Goal: Task Accomplishment & Management: Manage account settings

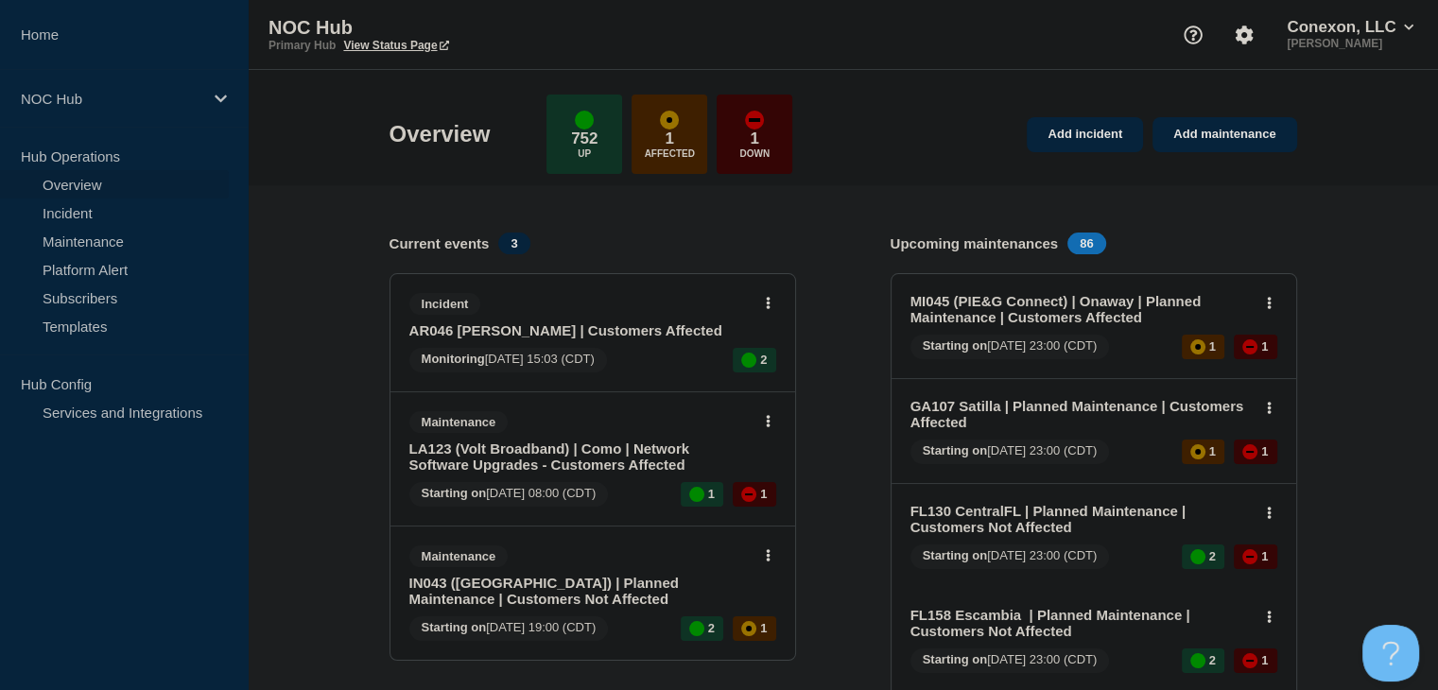
click at [505, 330] on link "AR046 [PERSON_NAME] | Customers Affected" at bounding box center [579, 330] width 341 height 16
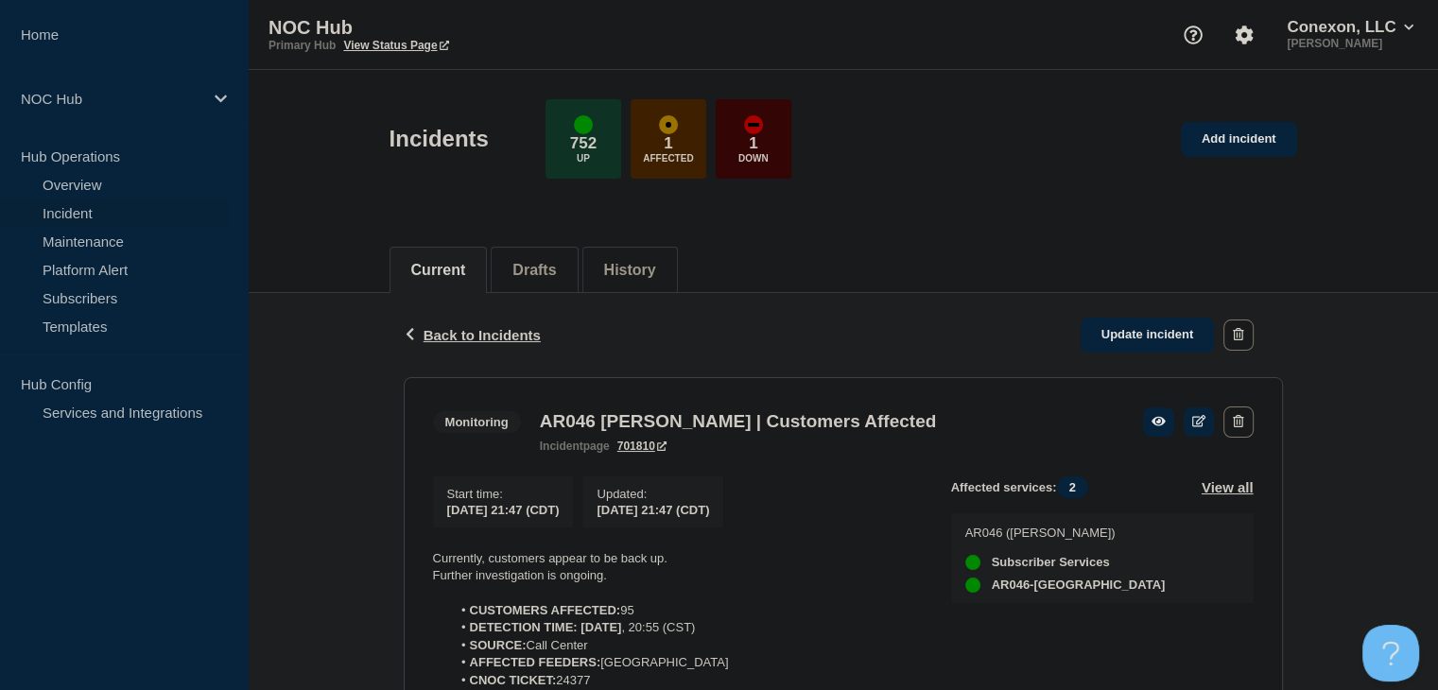
scroll to position [378, 0]
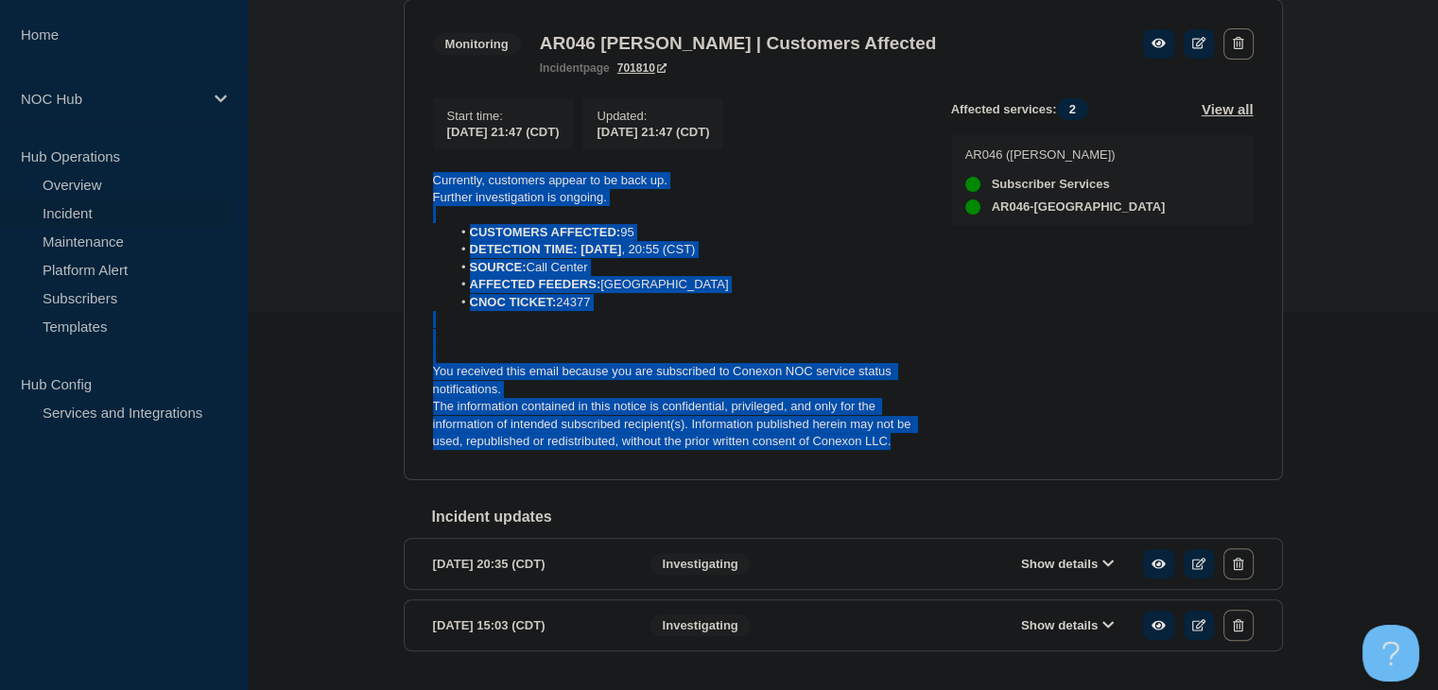
drag, startPoint x: 866, startPoint y: 450, endPoint x: 401, endPoint y: 184, distance: 535.7
click at [401, 184] on div "Back Back to Incidents Update incident Monitoring AR046 [PERSON_NAME] | Custome…" at bounding box center [844, 313] width 908 height 797
copy div "Currently, customers appear to be back up. Further investigation is ongoing. CU…"
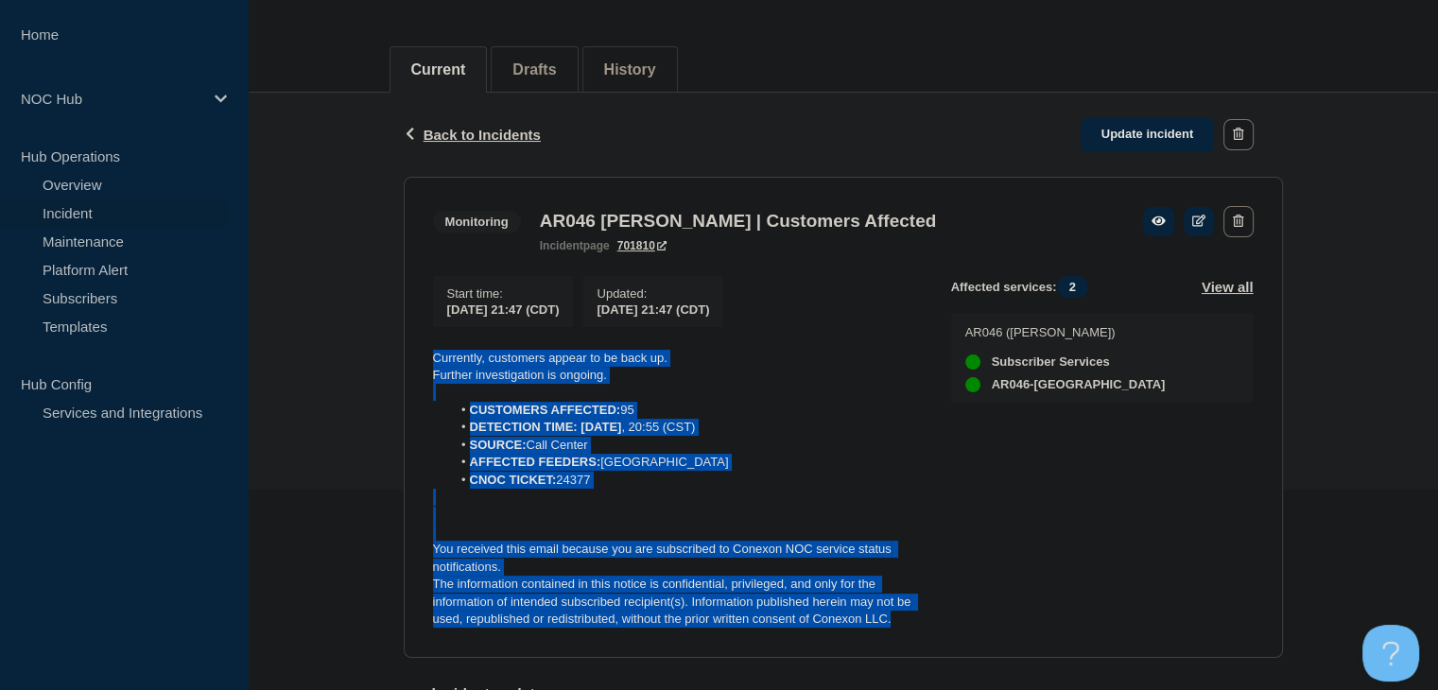
scroll to position [189, 0]
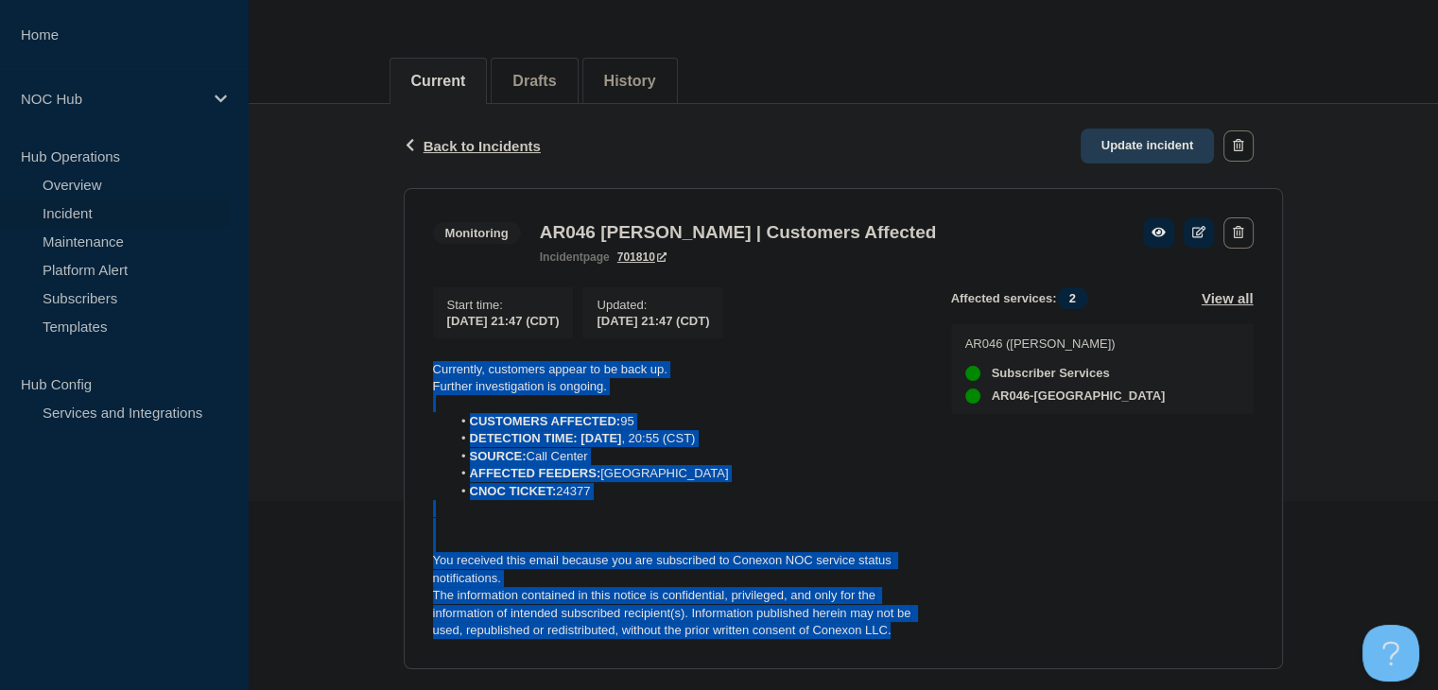
click at [1165, 145] on link "Update incident" at bounding box center [1148, 146] width 134 height 35
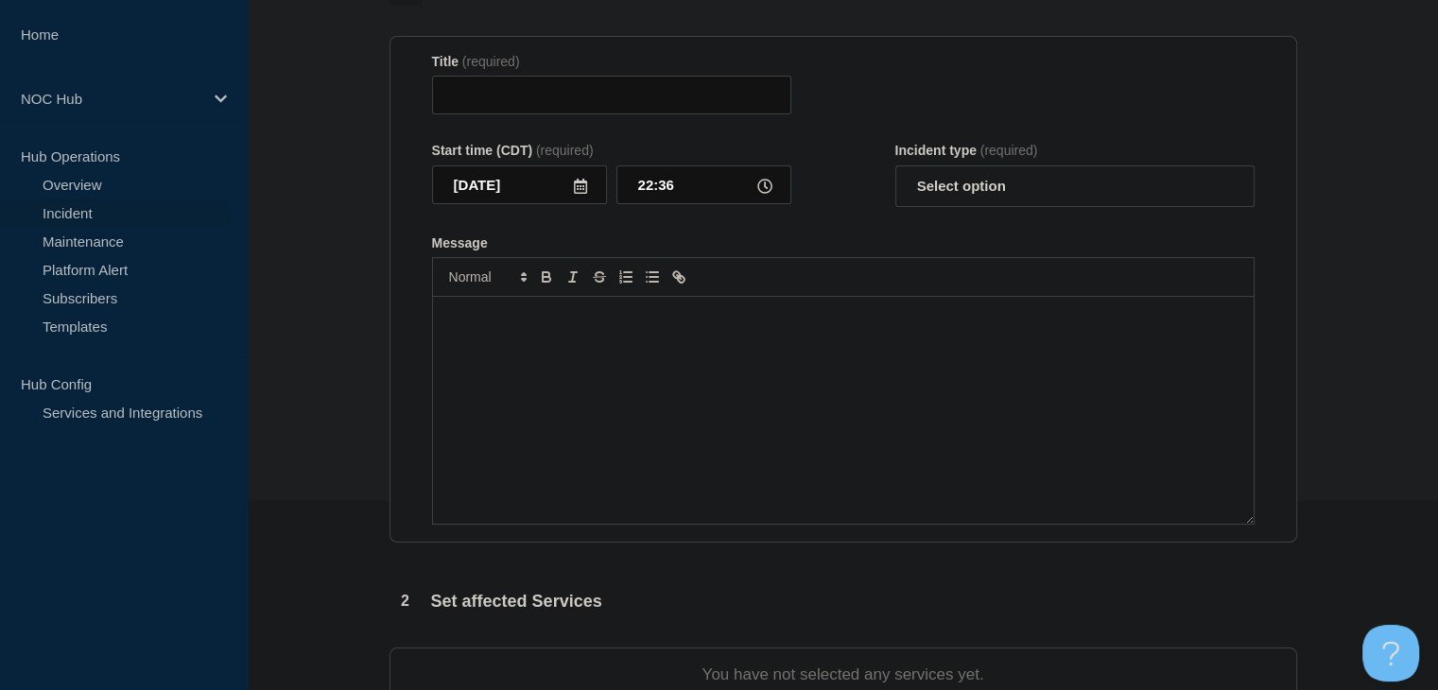
type input "AR046 [PERSON_NAME] | Customers Affected"
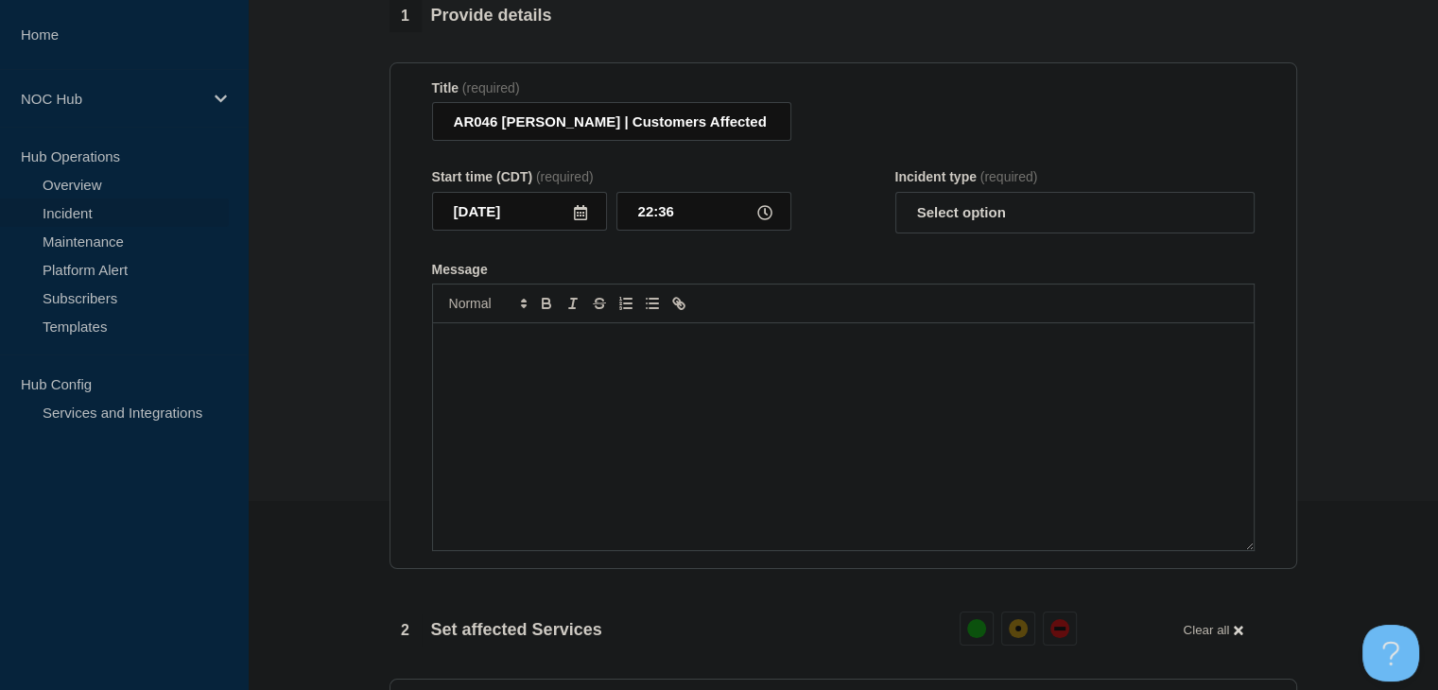
click at [639, 409] on div "Message" at bounding box center [843, 436] width 821 height 227
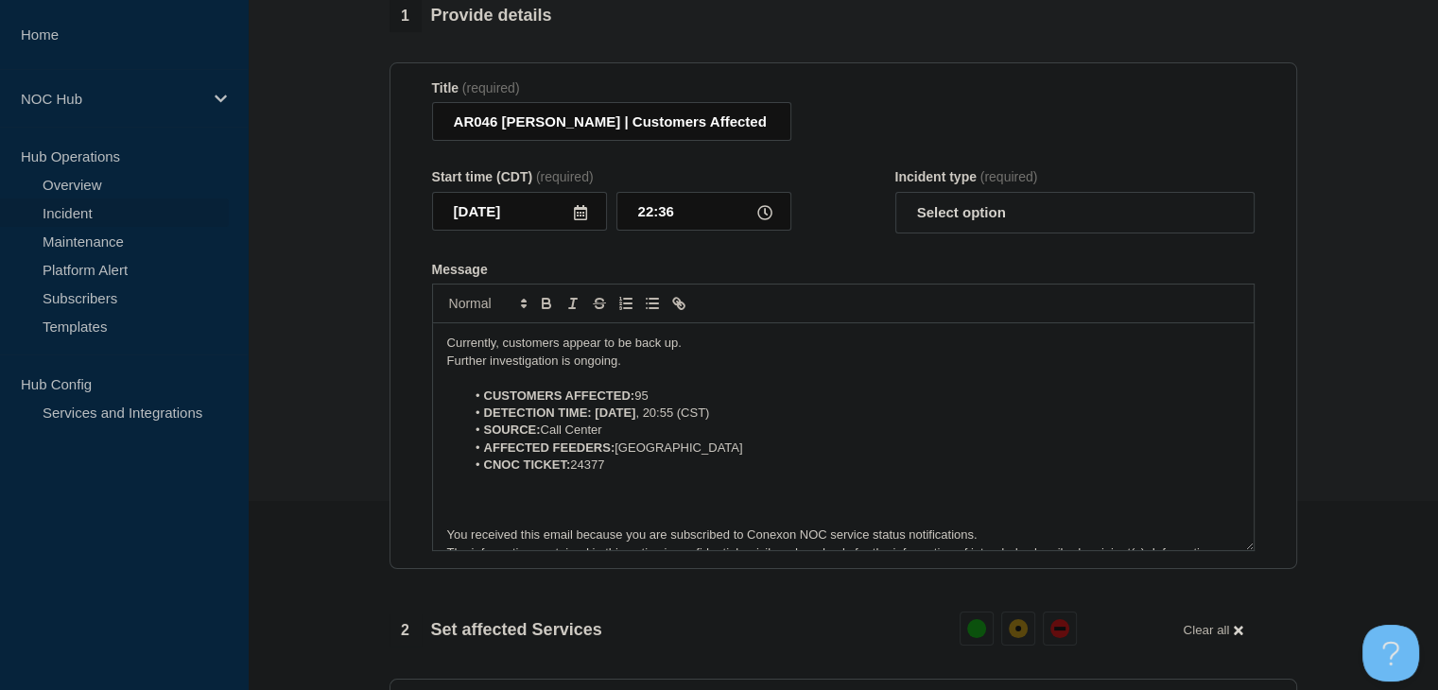
click at [560, 370] on p "Further investigation is ongoing." at bounding box center [843, 361] width 792 height 17
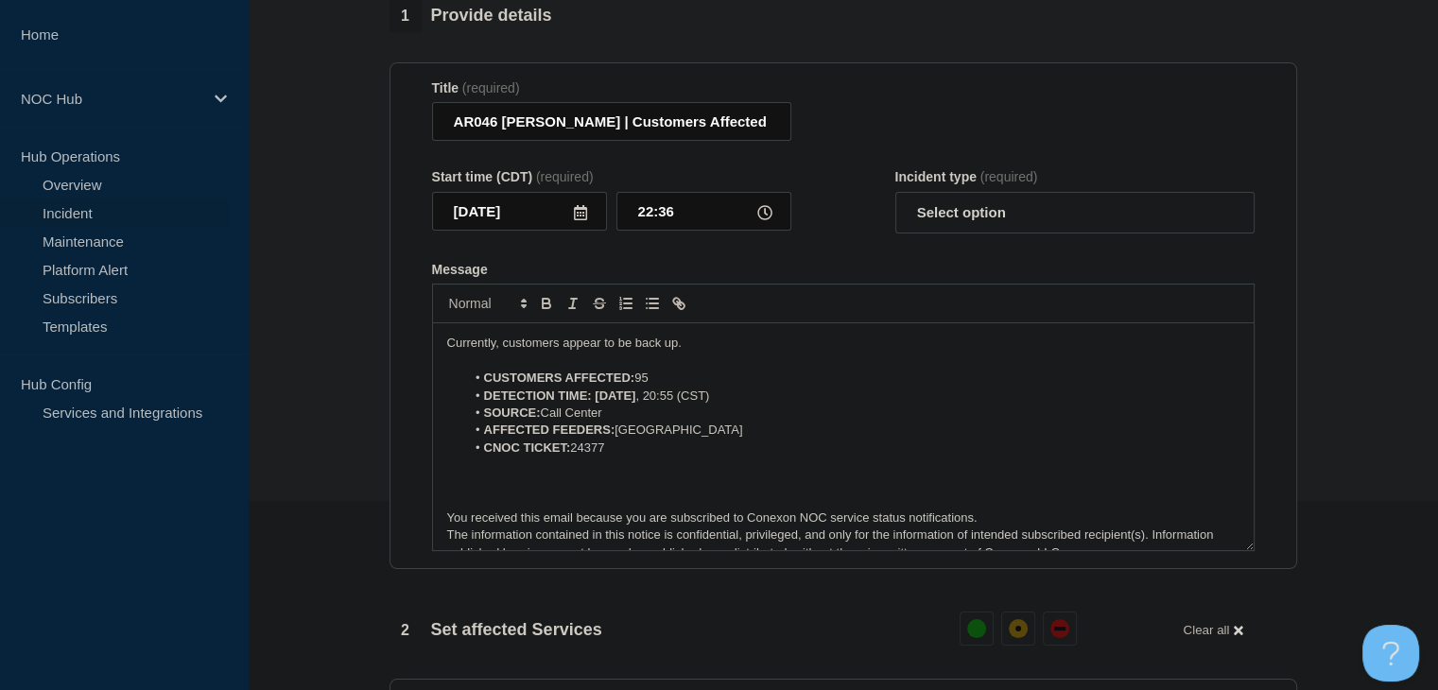
click at [544, 352] on p "Currently, customers appear to be back up." at bounding box center [843, 343] width 792 height 17
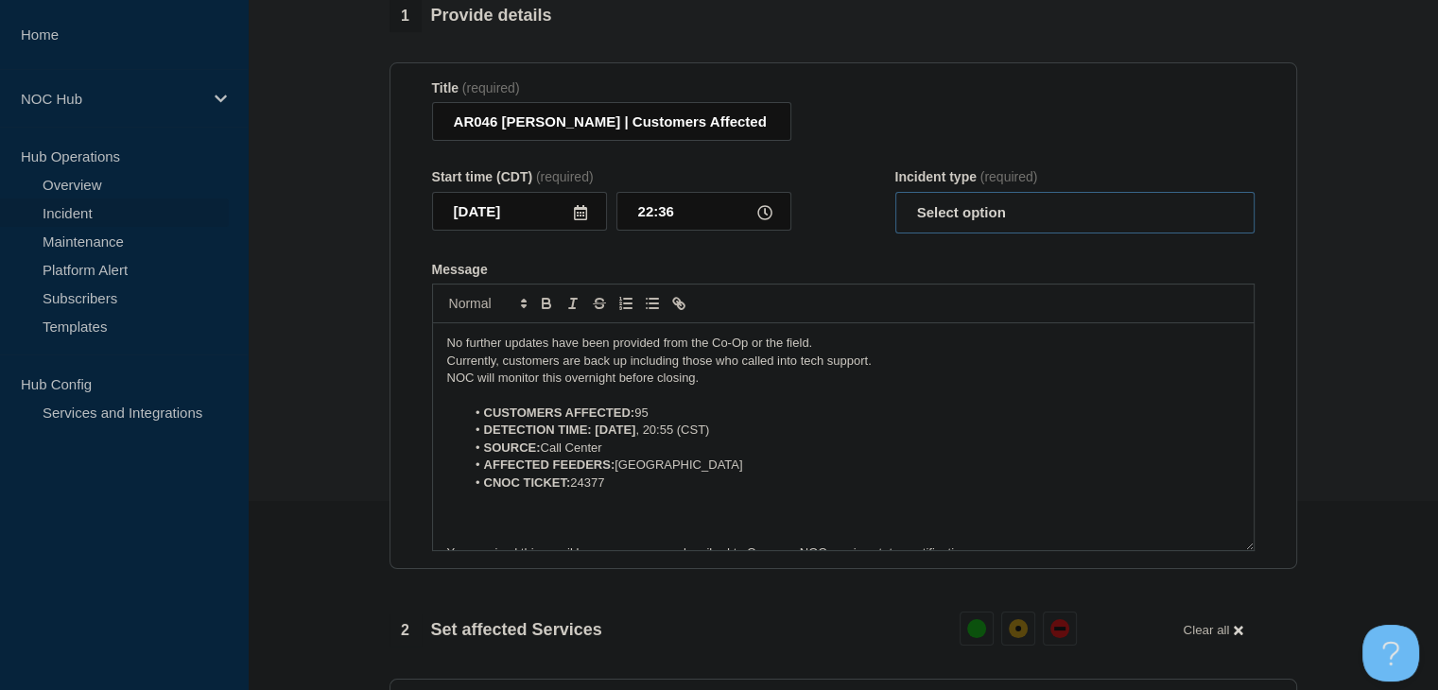
click at [976, 225] on select "Select option Investigating Identified Monitoring Resolved" at bounding box center [1074, 213] width 359 height 42
select select "monitoring"
click at [895, 203] on select "Select option Investigating Identified Monitoring Resolved" at bounding box center [1074, 213] width 359 height 42
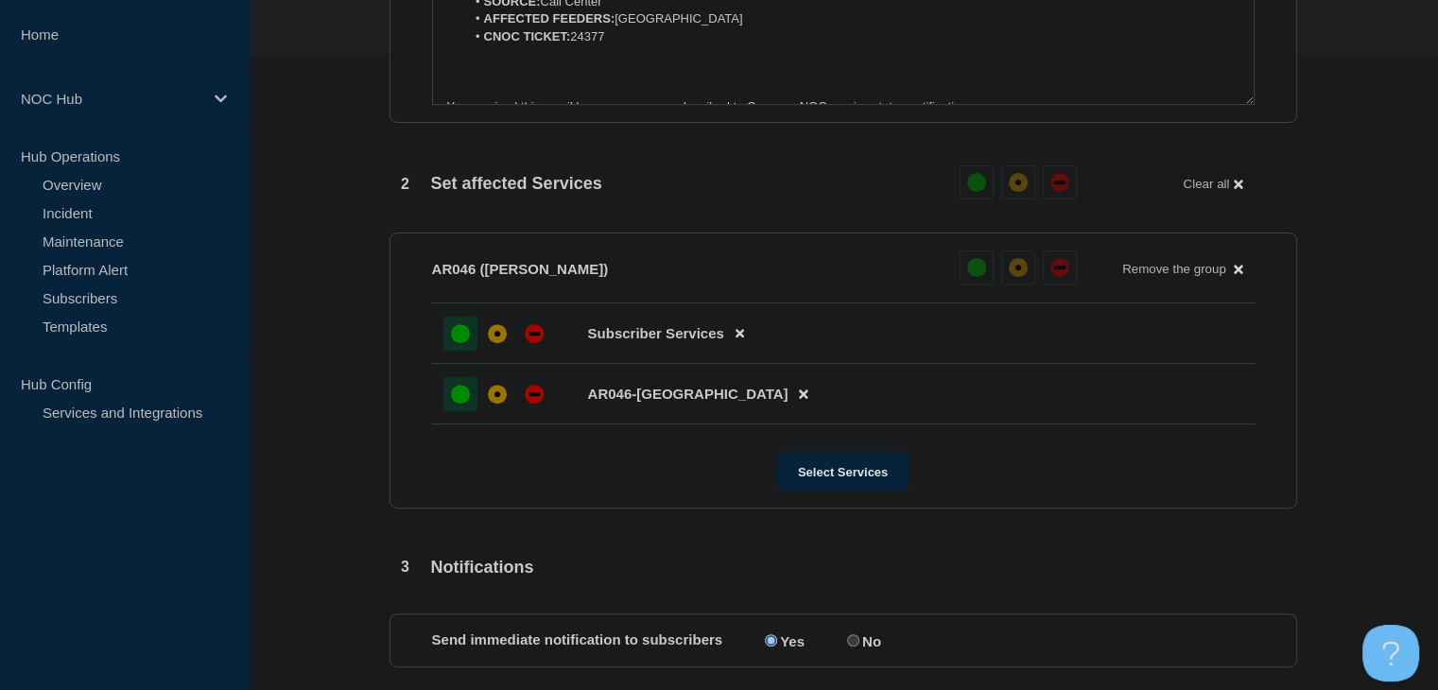
scroll to position [756, 0]
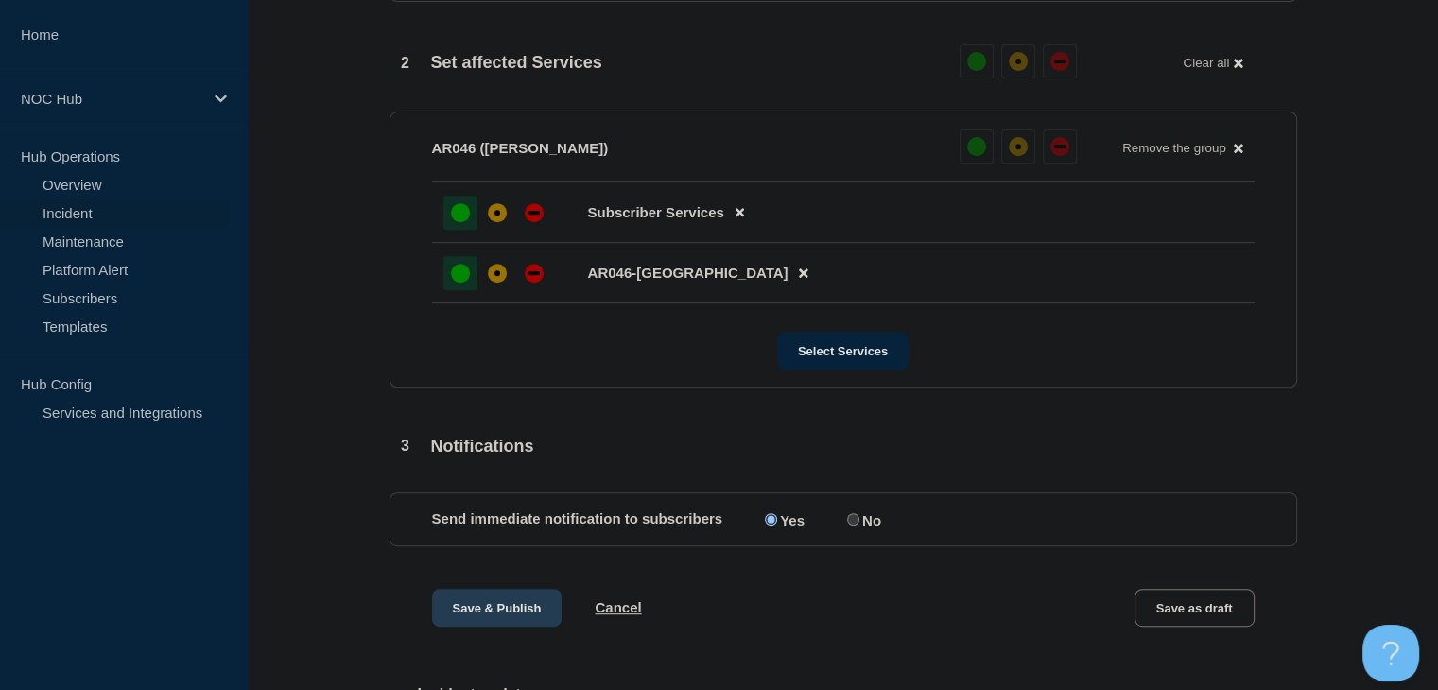
click at [471, 615] on button "Save & Publish" at bounding box center [497, 608] width 130 height 38
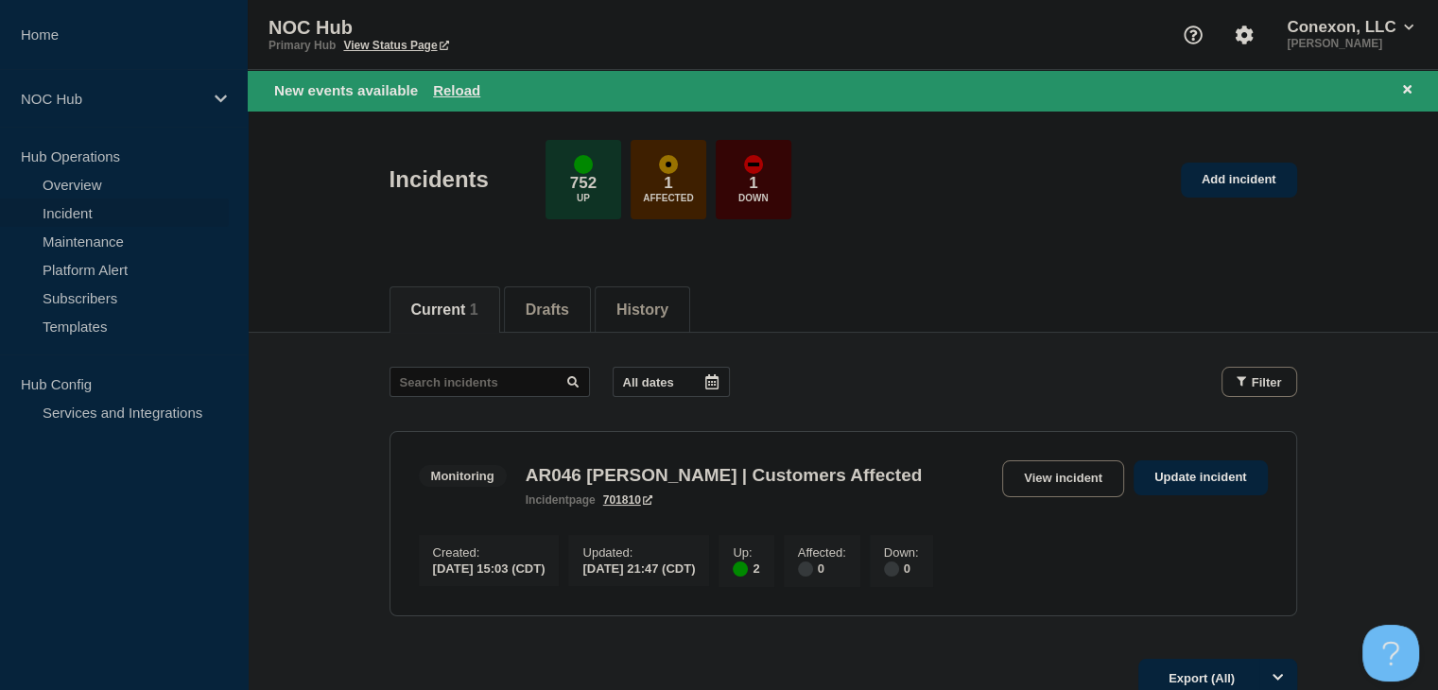
click at [454, 98] on div "New events available Reload" at bounding box center [846, 90] width 1145 height 22
click at [455, 88] on button "Reload" at bounding box center [456, 90] width 47 height 16
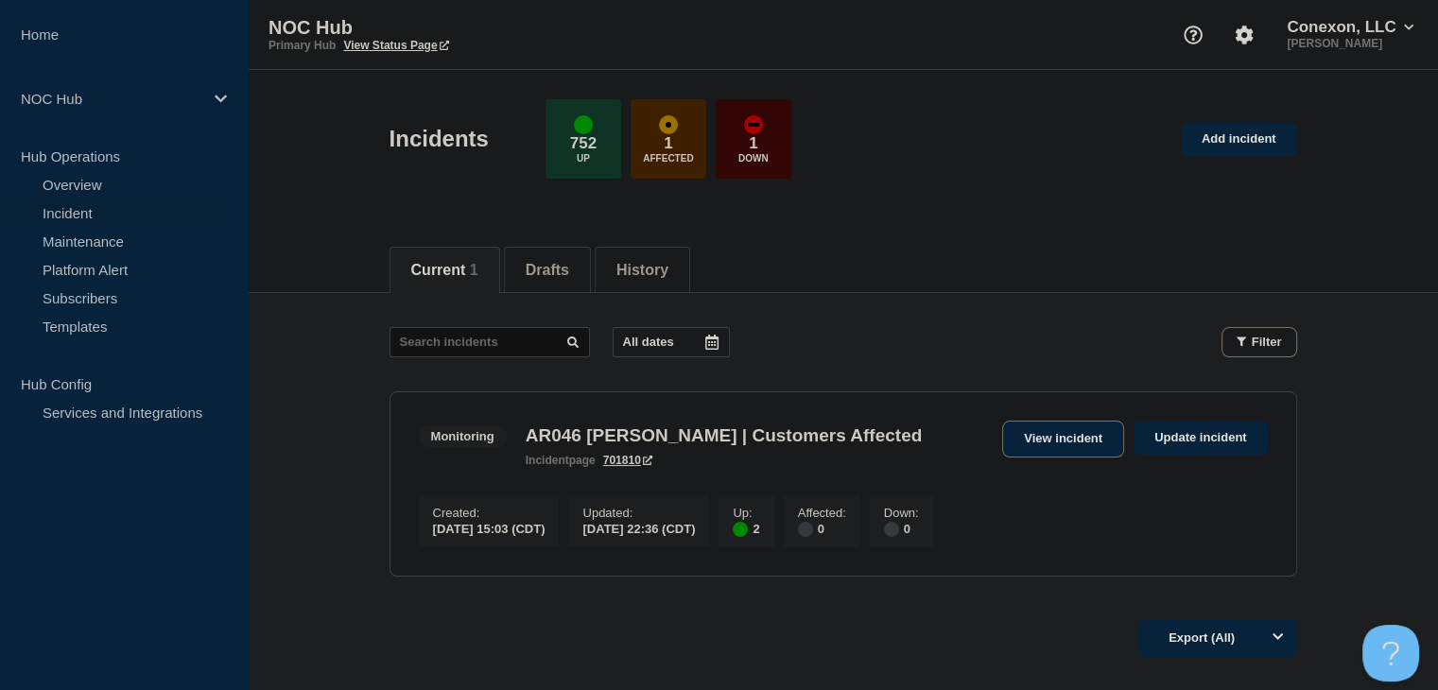
click at [1036, 436] on link "View incident" at bounding box center [1063, 439] width 122 height 37
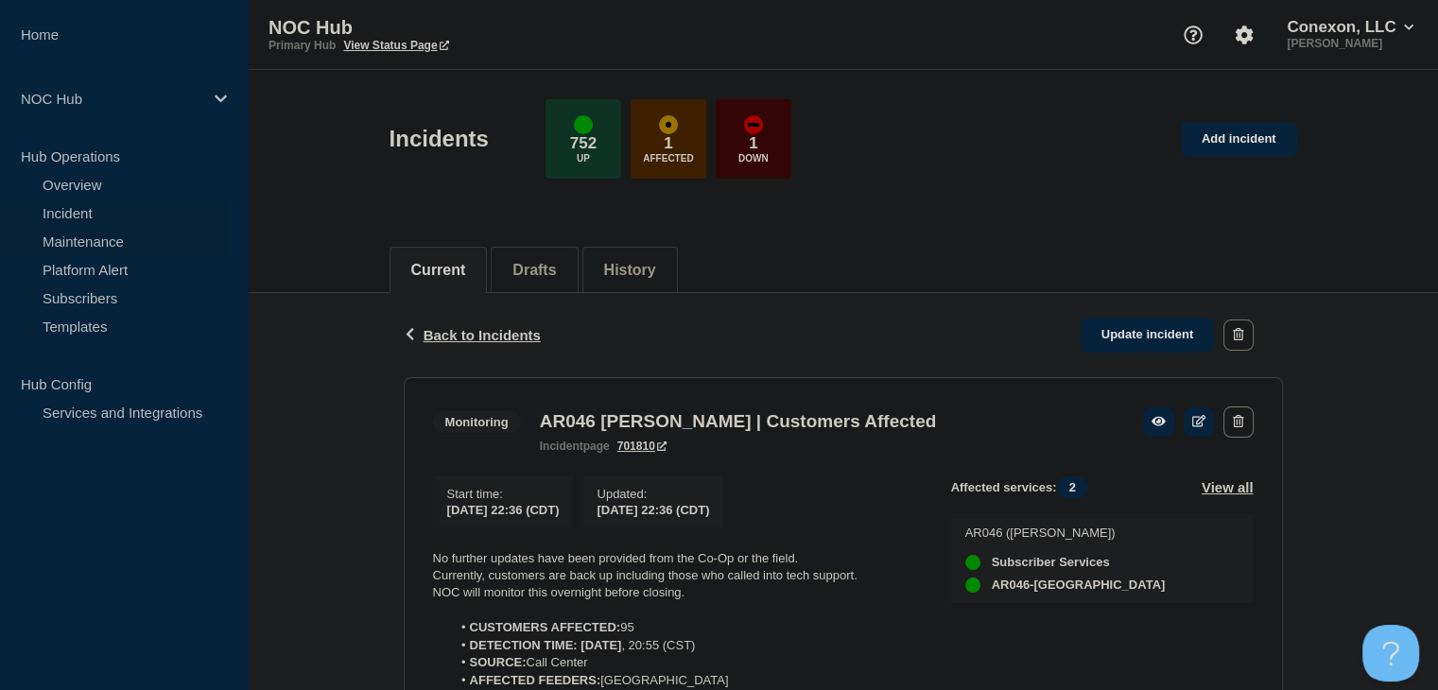
click at [86, 237] on link "Maintenance" at bounding box center [114, 241] width 229 height 28
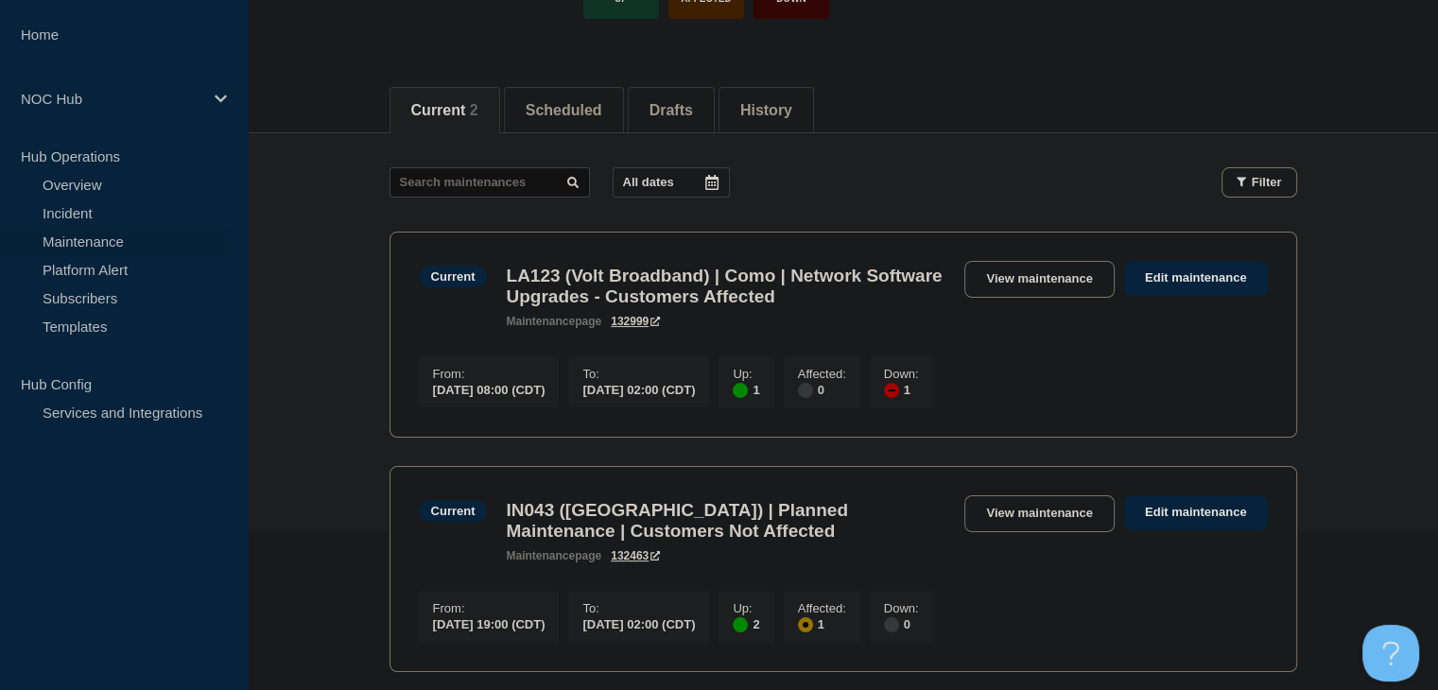
scroll to position [189, 0]
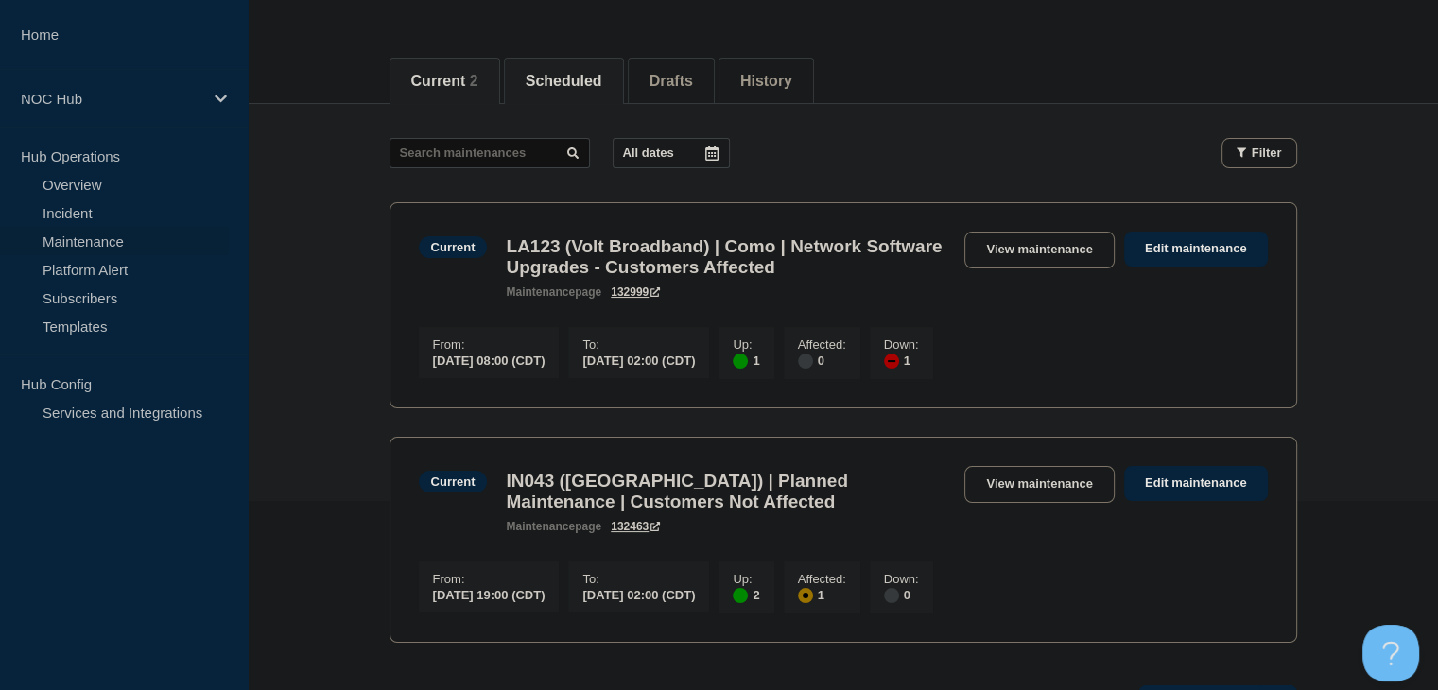
click at [602, 80] on button "Scheduled" at bounding box center [564, 81] width 77 height 17
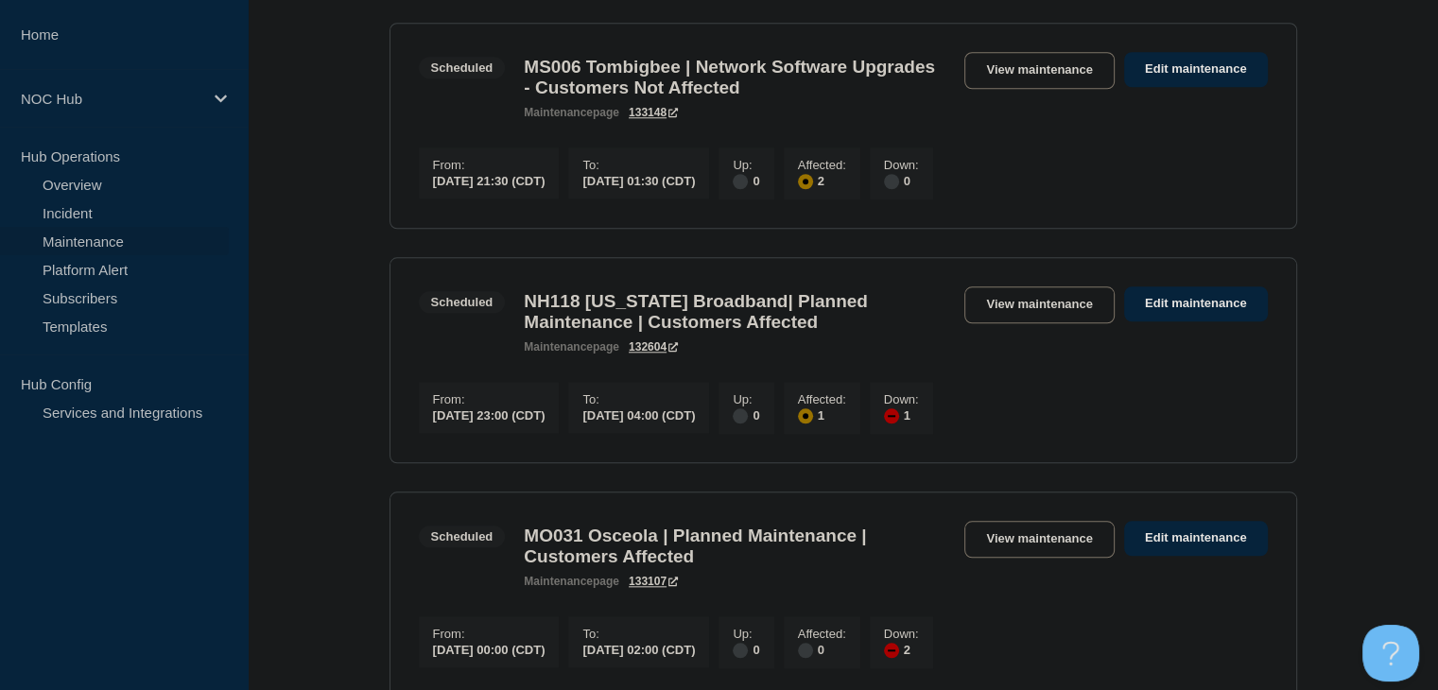
scroll to position [1891, 0]
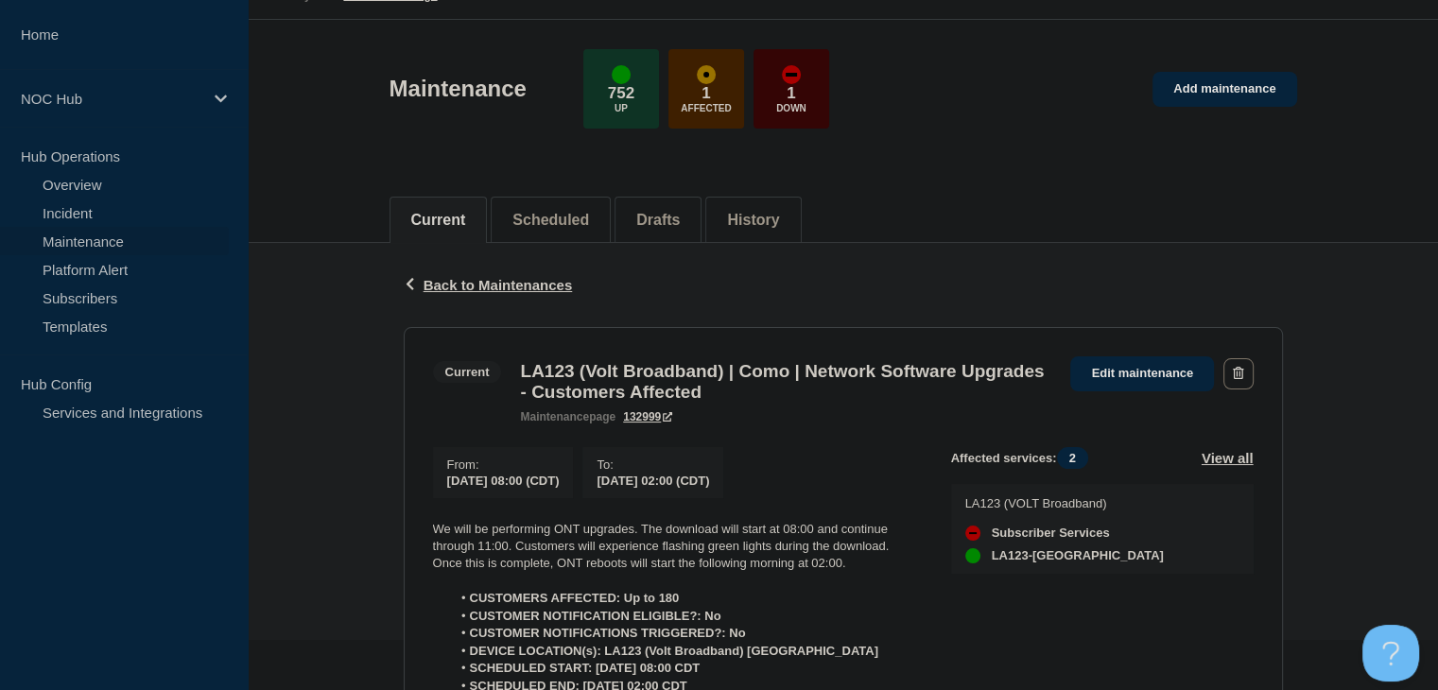
scroll to position [189, 0]
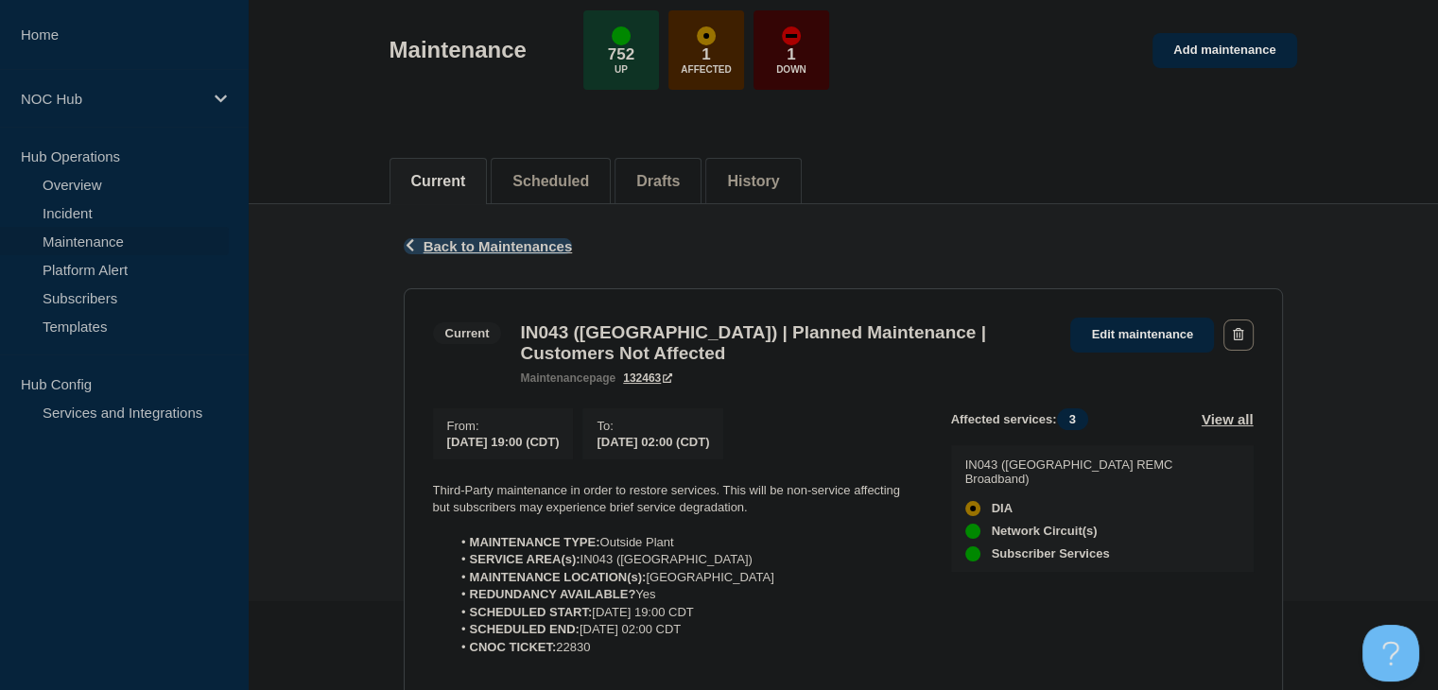
scroll to position [189, 0]
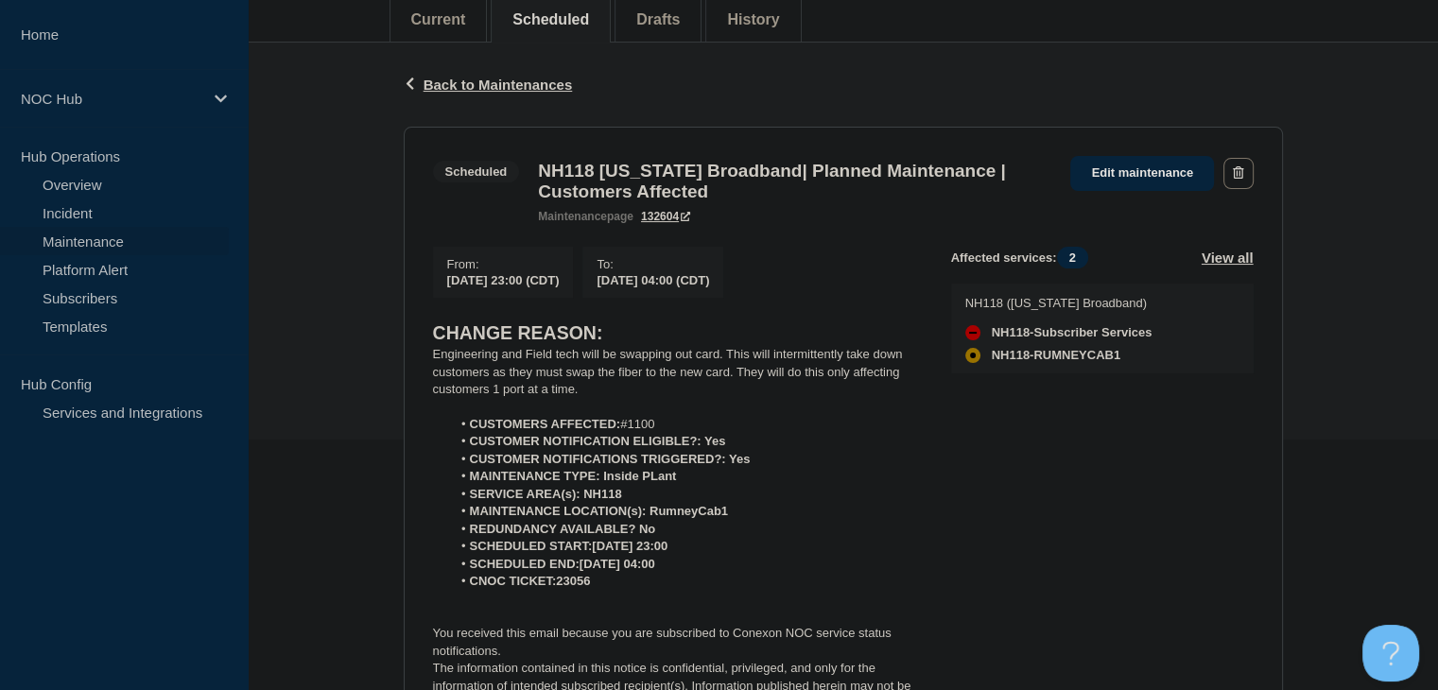
scroll to position [284, 0]
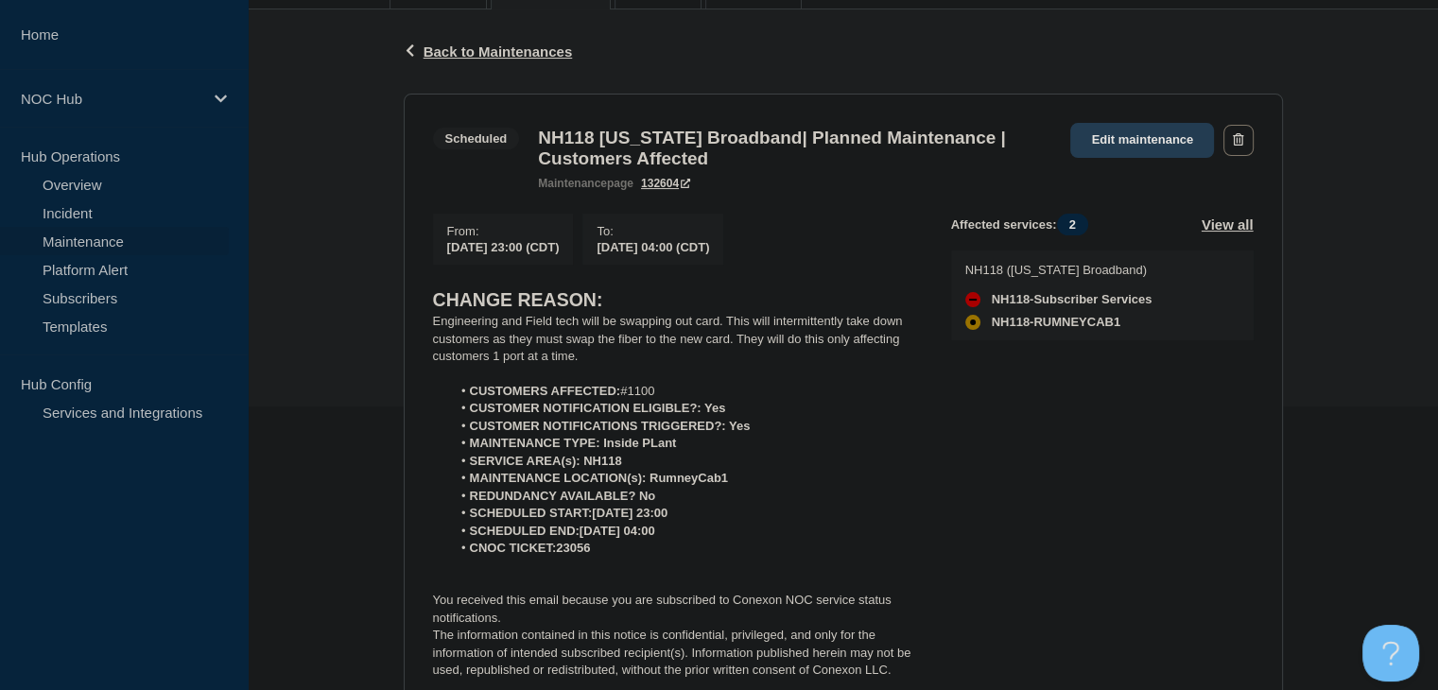
click at [1154, 148] on link "Edit maintenance" at bounding box center [1142, 140] width 144 height 35
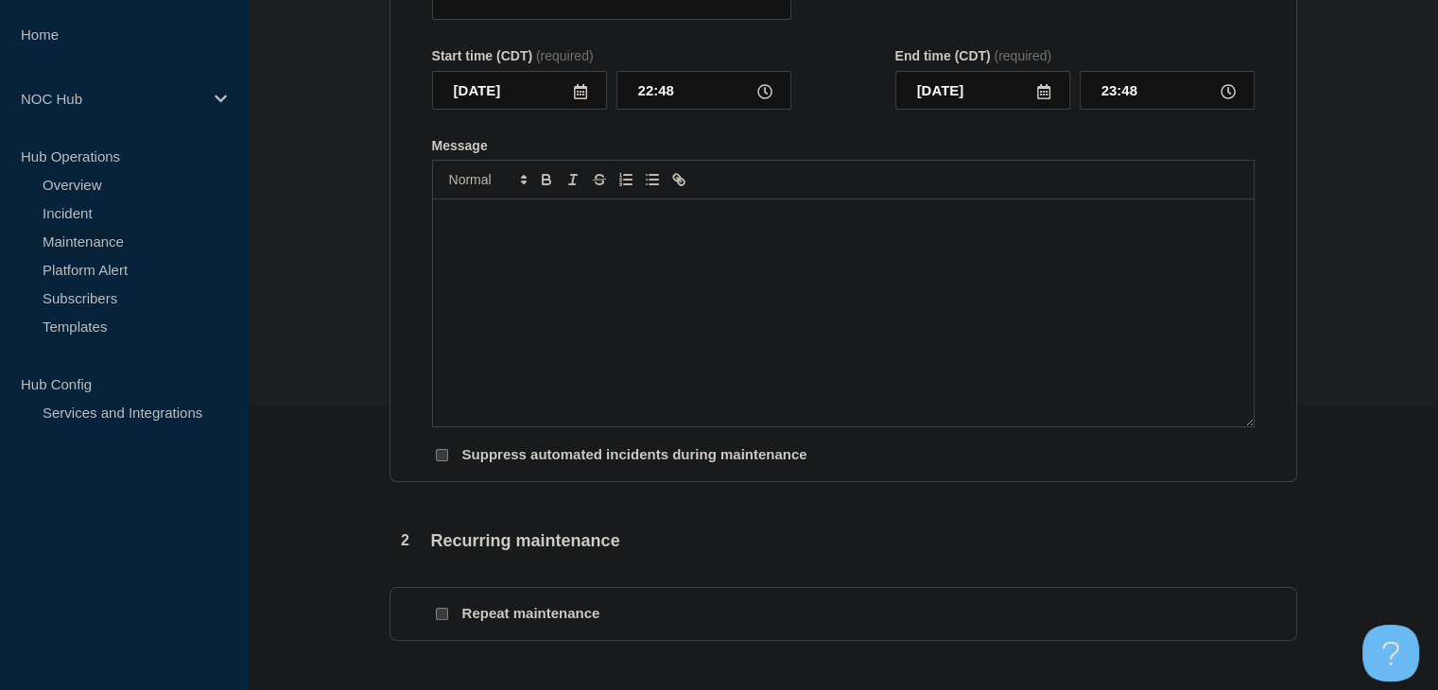
type input "NH118 [US_STATE] Broadband| Planned Maintenance | Customers Affected"
type input "[DATE]"
type input "23:00"
type input "[DATE]"
type input "04:00"
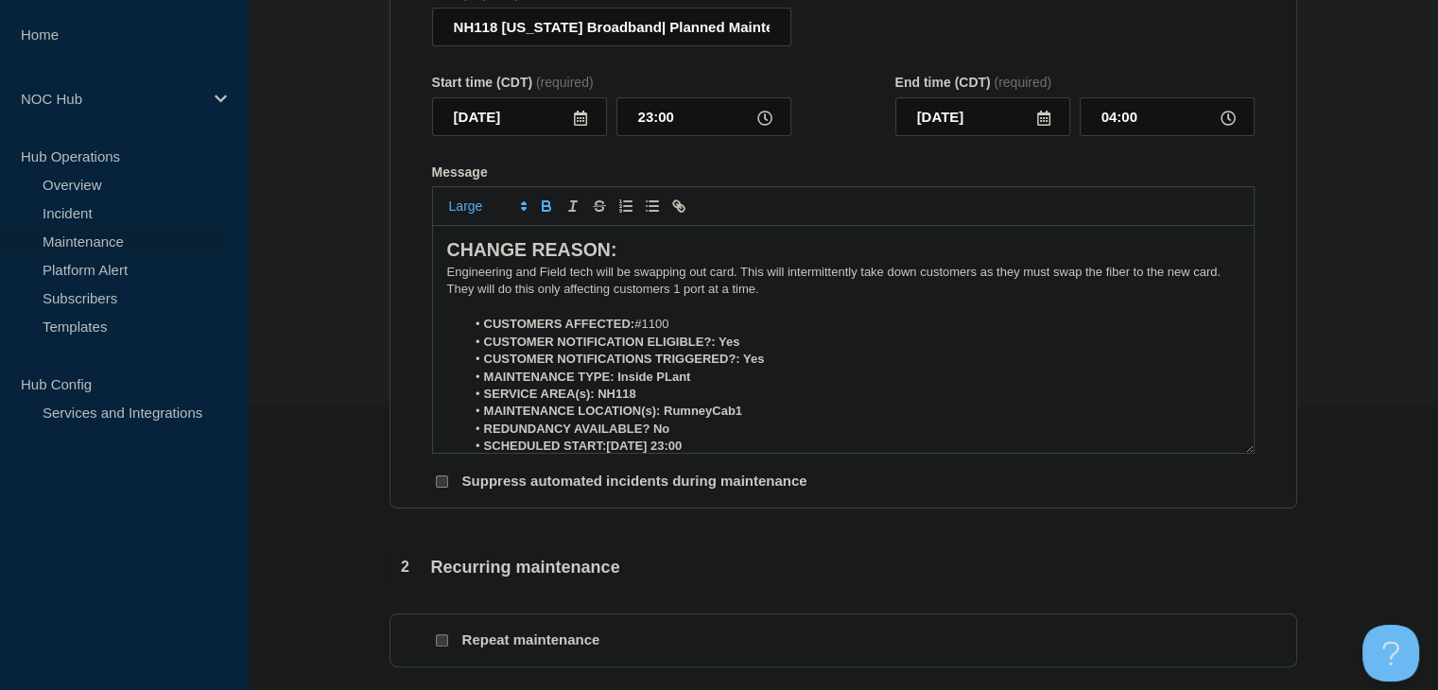
click at [578, 126] on icon at bounding box center [580, 118] width 15 height 15
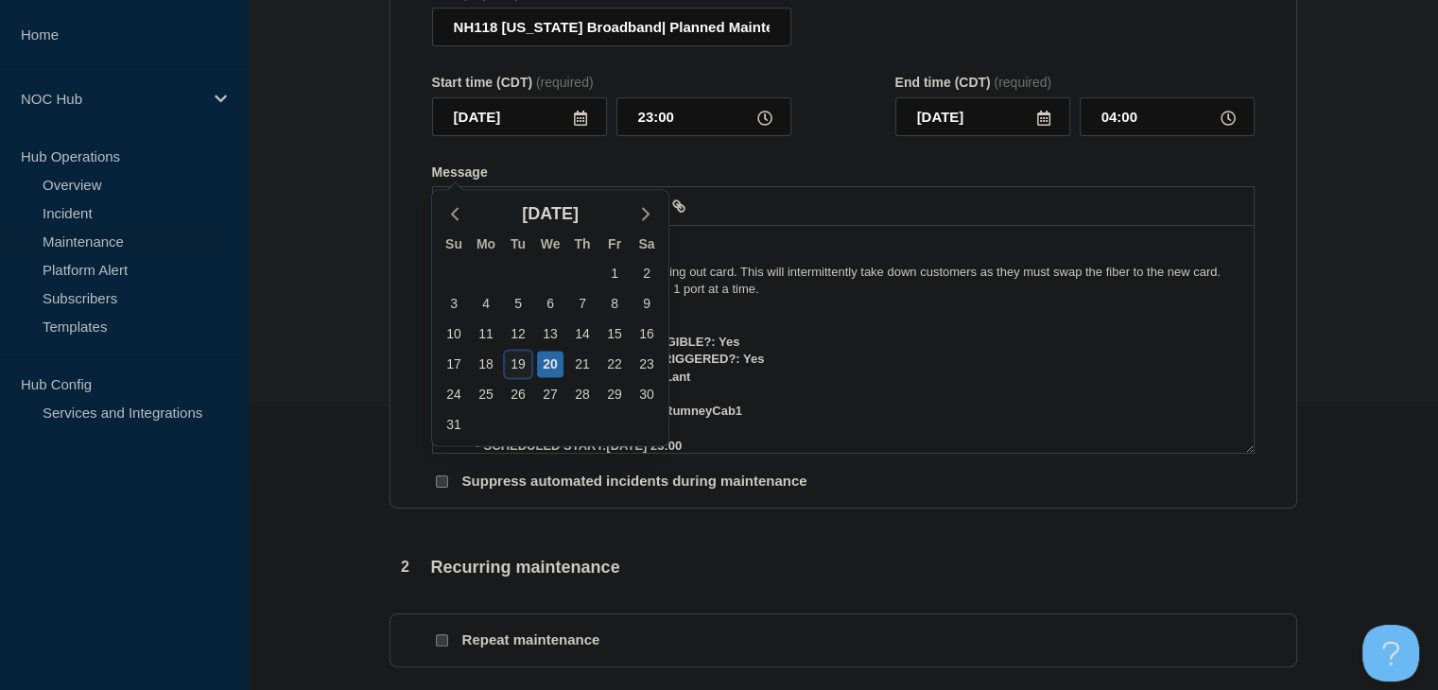
click at [522, 368] on div "19" at bounding box center [518, 364] width 26 height 26
type input "[DATE]"
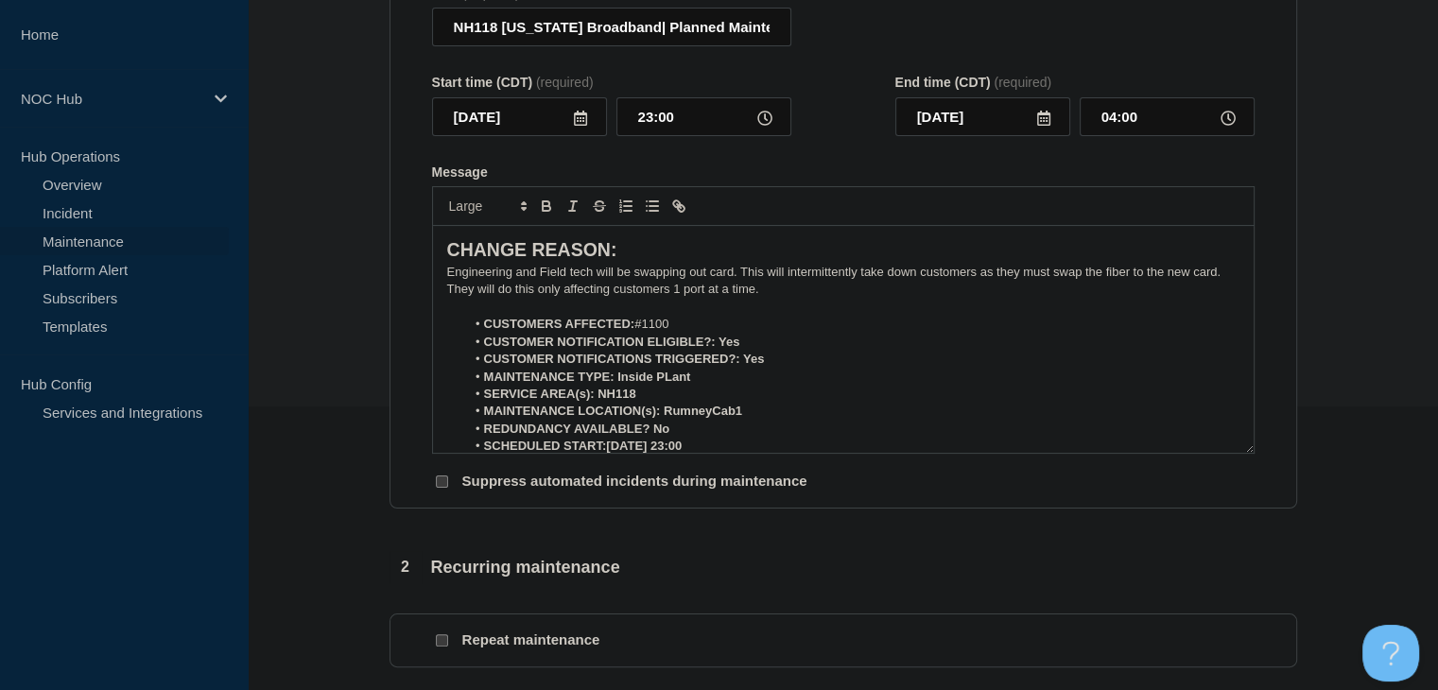
click at [668, 453] on strong "SCHEDULED START:[DATE] 23:00" at bounding box center [583, 446] width 199 height 14
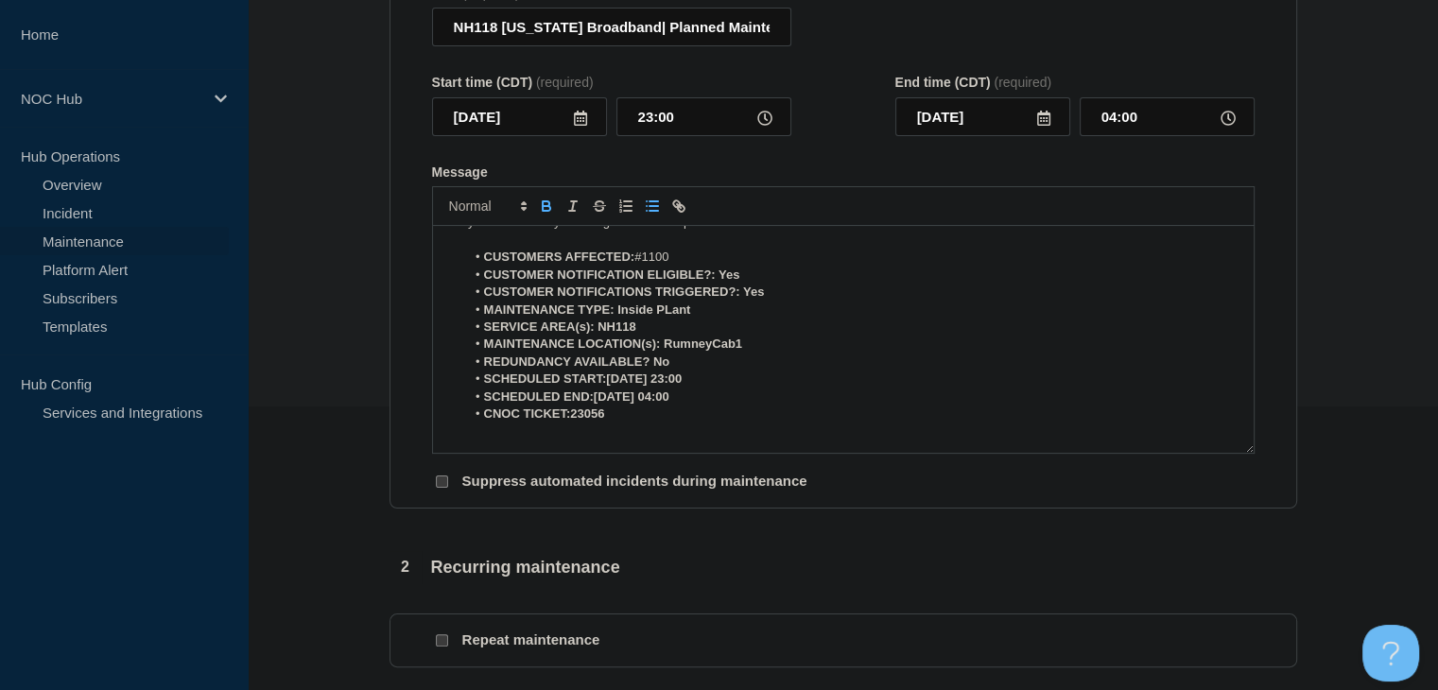
scroll to position [95, 0]
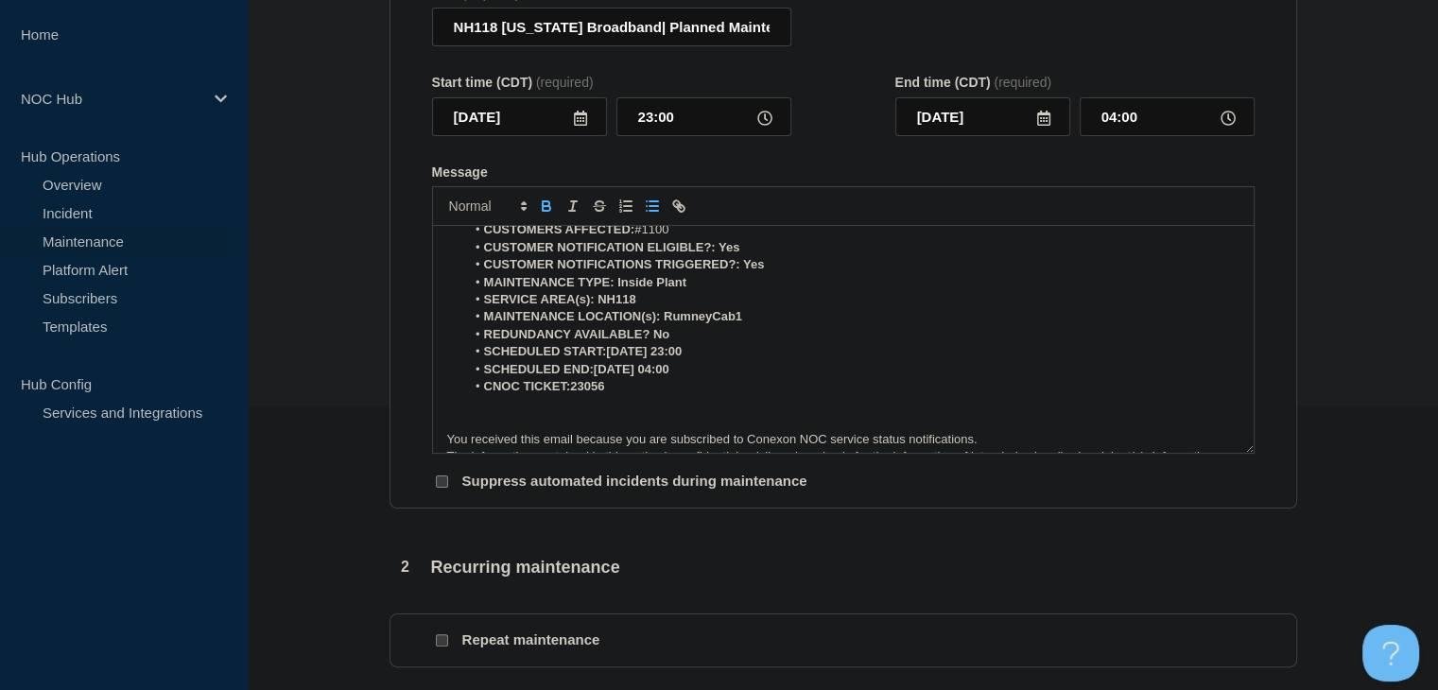
click at [607, 358] on strong "SCHEDULED START:[DATE] 23:00" at bounding box center [583, 351] width 199 height 14
click at [594, 376] on strong "SCHEDULED END:[DATE] 04:00" at bounding box center [576, 369] width 185 height 14
click at [571, 393] on strong "CNOC TICKET:23056" at bounding box center [544, 386] width 121 height 14
drag, startPoint x: 616, startPoint y: 435, endPoint x: 574, endPoint y: 432, distance: 42.6
click at [574, 395] on li "CNOC TICKET: 23056" at bounding box center [852, 386] width 774 height 17
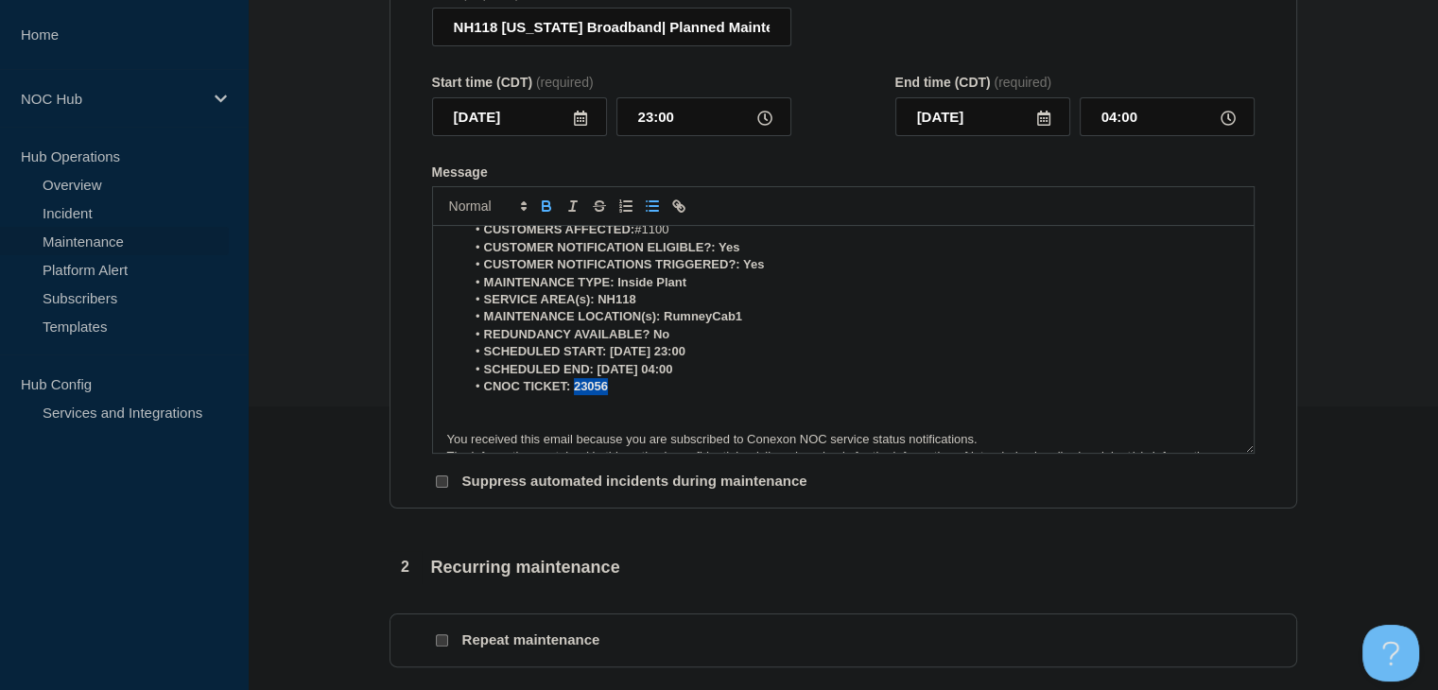
click at [549, 215] on icon "Toggle bold text" at bounding box center [546, 206] width 17 height 17
drag, startPoint x: 706, startPoint y: 415, endPoint x: 594, endPoint y: 416, distance: 112.5
click at [594, 378] on li "SCHEDULED END: 2025-08-21 04:00" at bounding box center [852, 369] width 774 height 17
click at [553, 215] on icon "Toggle bold text" at bounding box center [546, 206] width 17 height 17
click at [715, 395] on li "CNOC TICKET: 23056" at bounding box center [852, 386] width 774 height 17
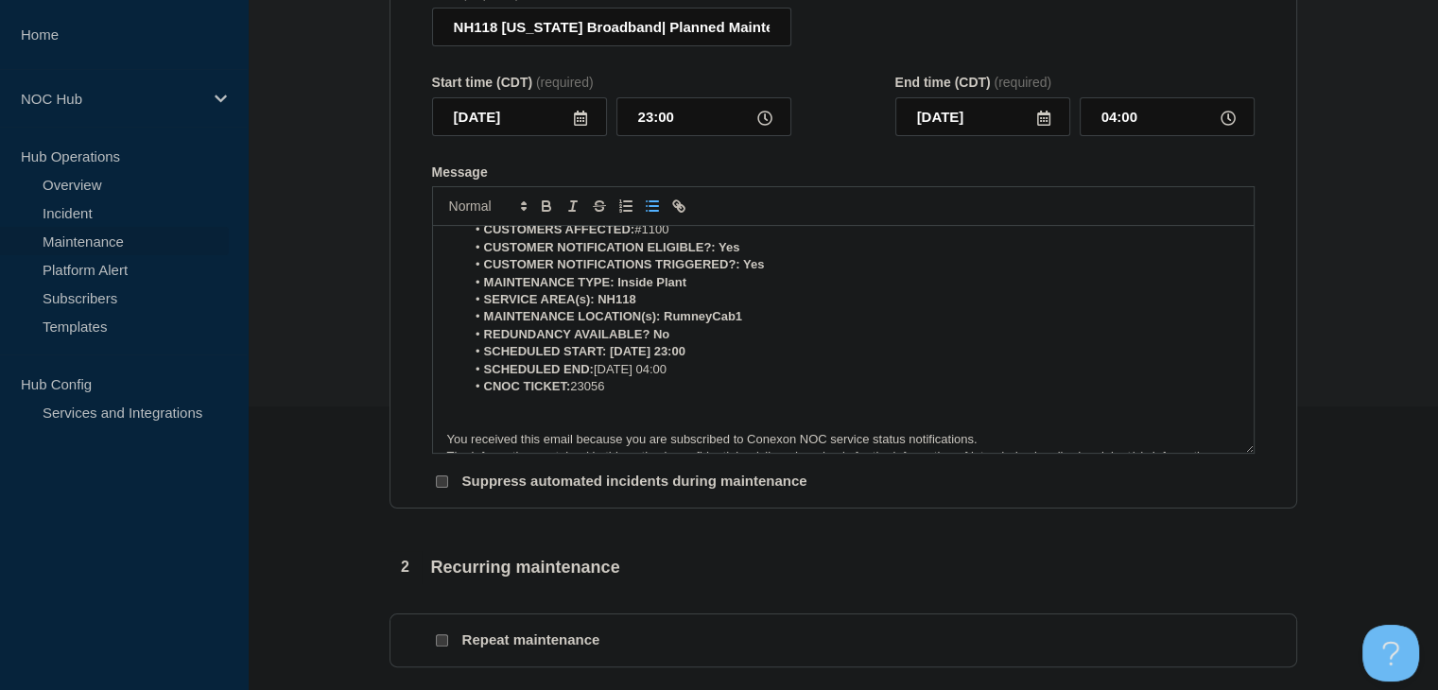
click at [710, 378] on li "SCHEDULED END: 2025-08-21 04:00" at bounding box center [852, 369] width 774 height 17
click at [720, 360] on li "SCHEDULED START: 2025-08-19 23:00" at bounding box center [852, 351] width 774 height 17
drag, startPoint x: 738, startPoint y: 397, endPoint x: 613, endPoint y: 397, distance: 124.8
click at [613, 360] on li "SCHEDULED START: 2025-08-19 23:00 CDT" at bounding box center [852, 351] width 774 height 17
drag, startPoint x: 609, startPoint y: 398, endPoint x: 620, endPoint y: 305, distance: 93.4
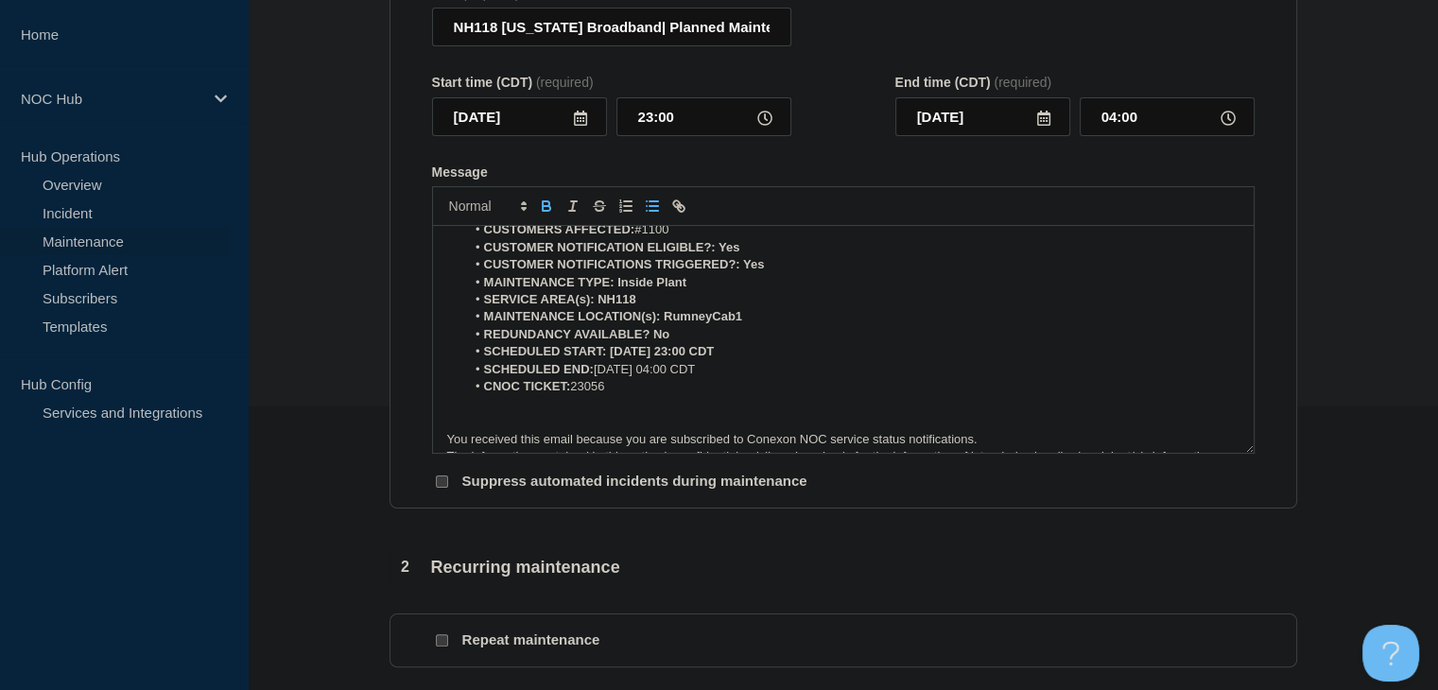
click at [737, 360] on li "SCHEDULED START: 2025-08-19 23:00 CDT" at bounding box center [852, 351] width 774 height 17
click at [546, 215] on icon "Toggle bold text" at bounding box center [546, 206] width 17 height 17
drag, startPoint x: 671, startPoint y: 380, endPoint x: 656, endPoint y: 381, distance: 15.2
click at [656, 343] on li "REDUNDANCY AVAILABLE? No" at bounding box center [852, 334] width 774 height 17
click at [543, 215] on icon "Toggle bold text" at bounding box center [546, 206] width 17 height 17
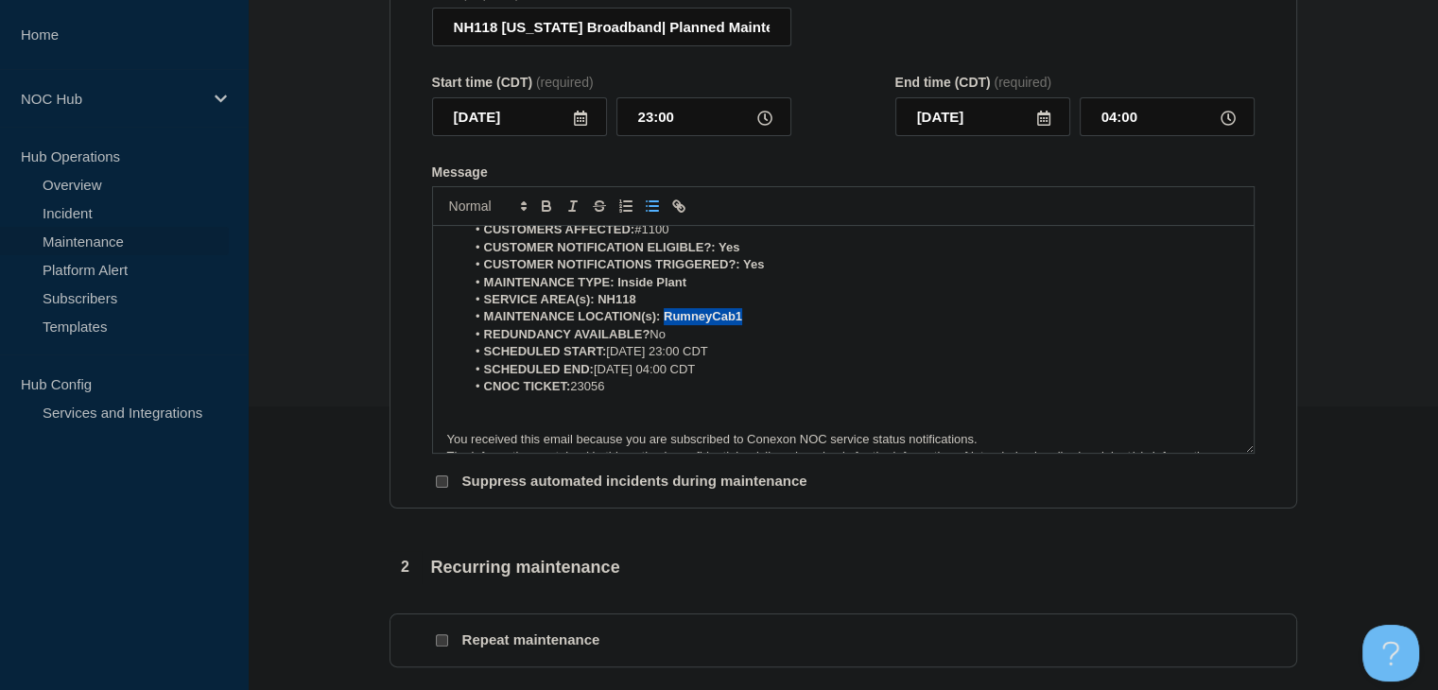
drag, startPoint x: 755, startPoint y: 360, endPoint x: 664, endPoint y: 366, distance: 91.9
click at [664, 325] on li "MAINTENANCE LOCATION(s): RumneyCab1" at bounding box center [852, 316] width 774 height 17
click at [545, 211] on icon "Toggle bold text" at bounding box center [547, 208] width 8 height 5
drag, startPoint x: 638, startPoint y: 345, endPoint x: 598, endPoint y: 345, distance: 40.7
click at [598, 308] on li "SERVICE AREA(s): NH118" at bounding box center [852, 299] width 774 height 17
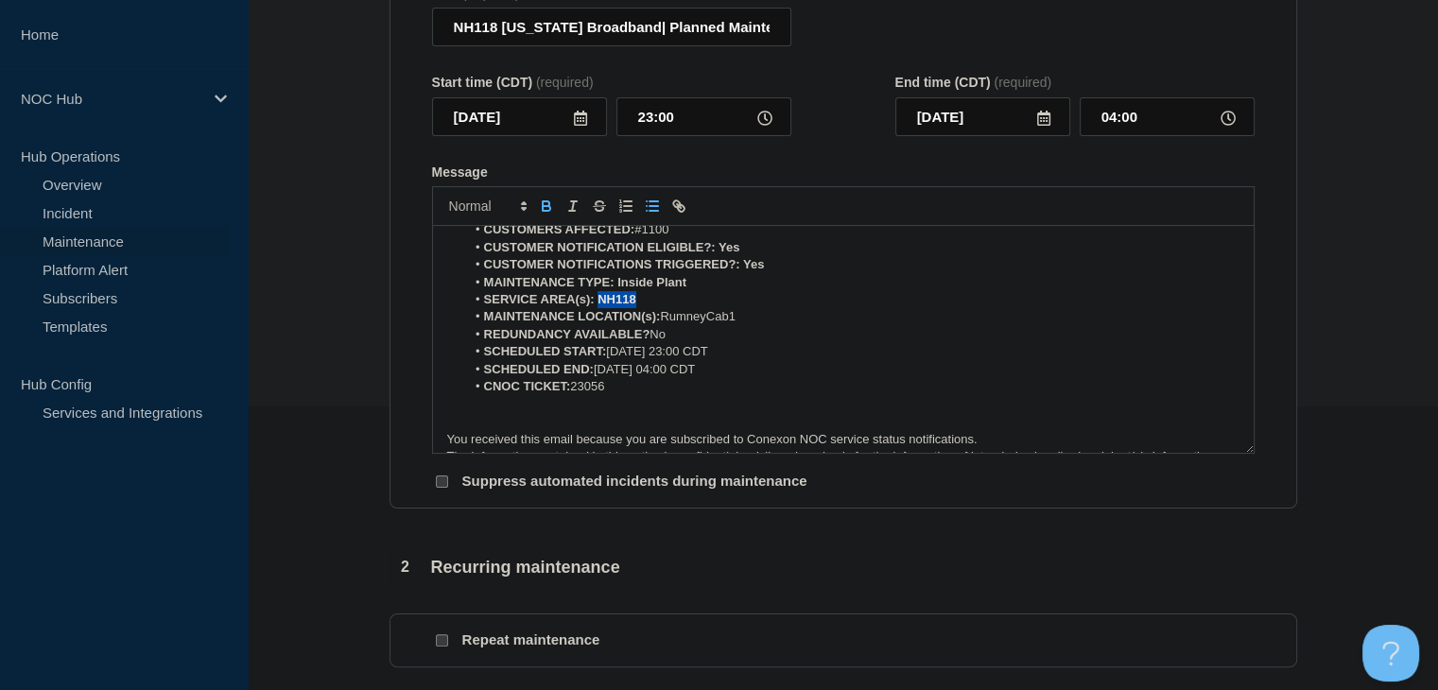
click at [545, 206] on icon "Toggle bold text" at bounding box center [546, 203] width 7 height 5
drag, startPoint x: 703, startPoint y: 323, endPoint x: 613, endPoint y: 330, distance: 91.0
click at [613, 291] on li "MAINTENANCE TYPE: Inside Plant" at bounding box center [852, 282] width 774 height 17
click at [543, 215] on icon "Toggle bold text" at bounding box center [546, 206] width 17 height 17
drag, startPoint x: 770, startPoint y: 311, endPoint x: 745, endPoint y: 311, distance: 24.6
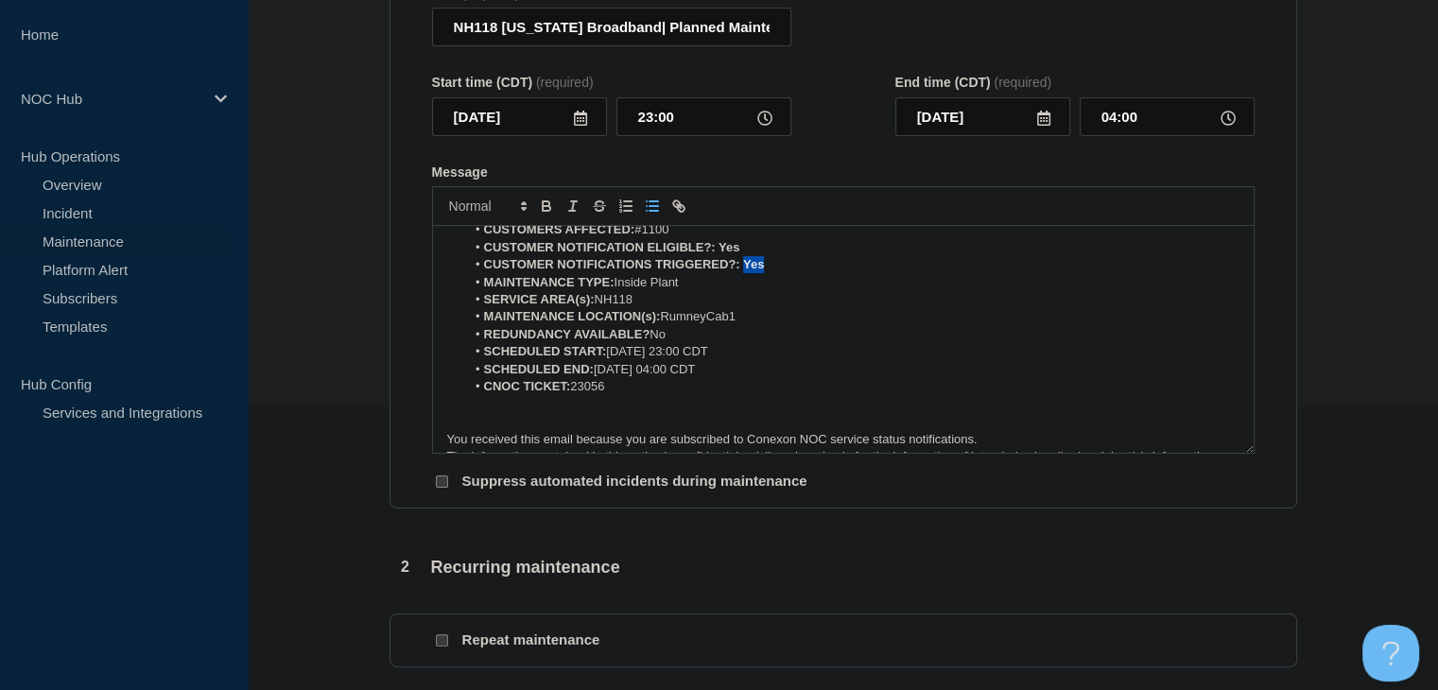
click at [745, 273] on li "CUSTOMER NOTIFICATIONS TRIGGERED?: Yes" at bounding box center [852, 264] width 774 height 17
click at [551, 215] on icon "Toggle bold text" at bounding box center [546, 206] width 17 height 17
drag, startPoint x: 753, startPoint y: 293, endPoint x: 715, endPoint y: 292, distance: 37.8
click at [715, 256] on li "CUSTOMER NOTIFICATION ELIGIBLE?: Yes" at bounding box center [852, 247] width 774 height 17
click at [552, 215] on icon "Toggle bold text" at bounding box center [546, 206] width 17 height 17
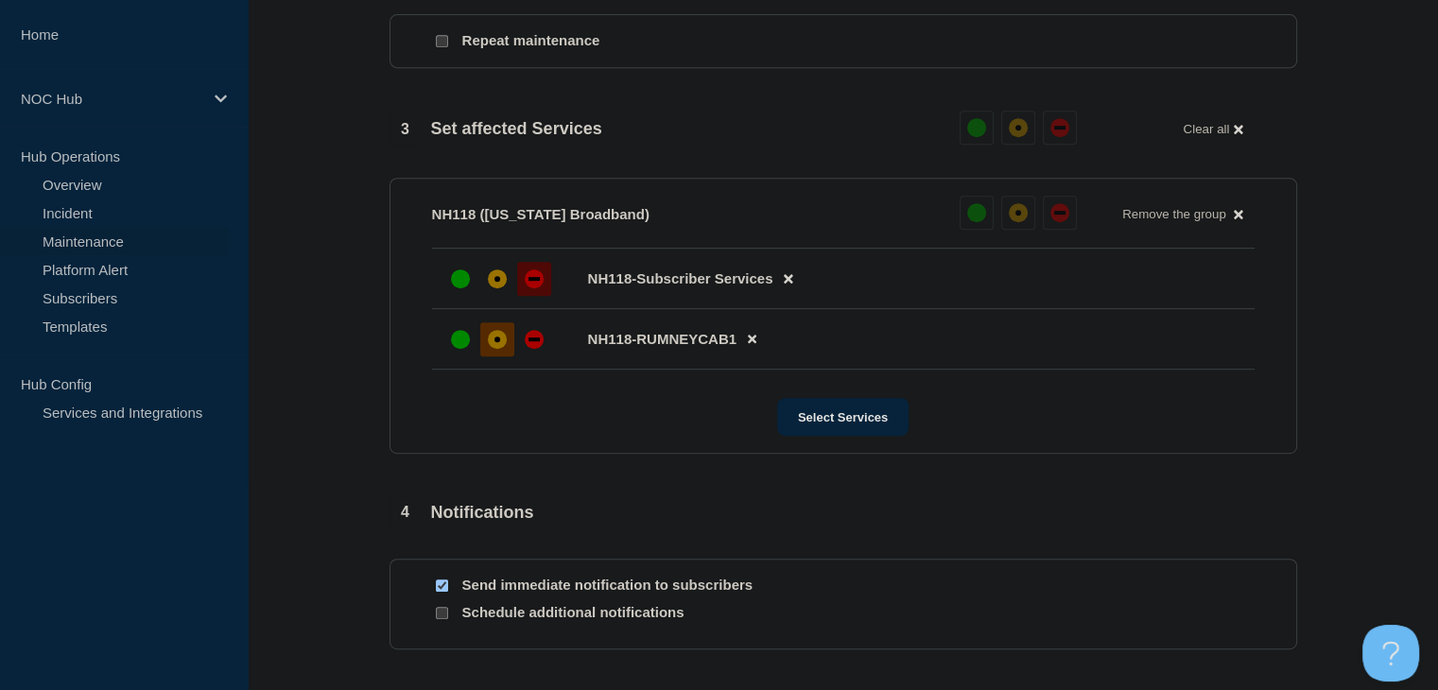
scroll to position [1093, 0]
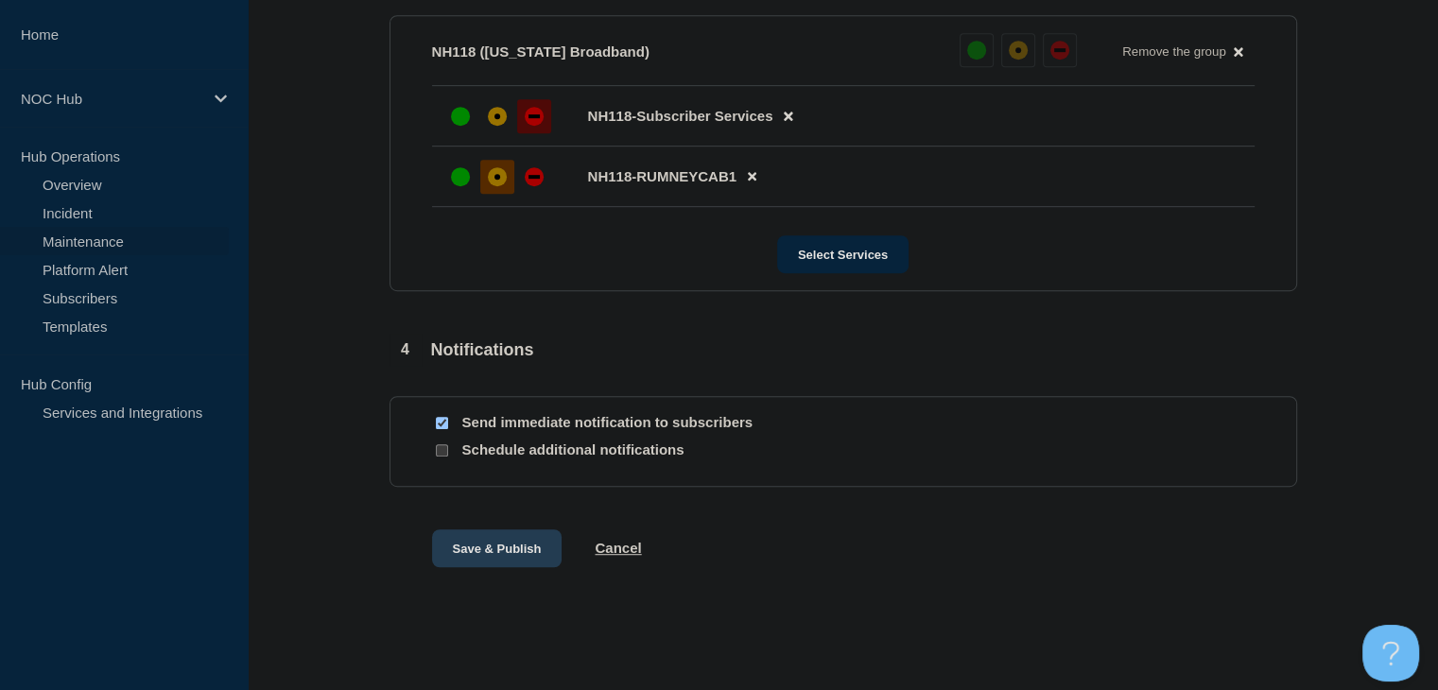
click at [469, 547] on button "Save & Publish" at bounding box center [497, 548] width 130 height 38
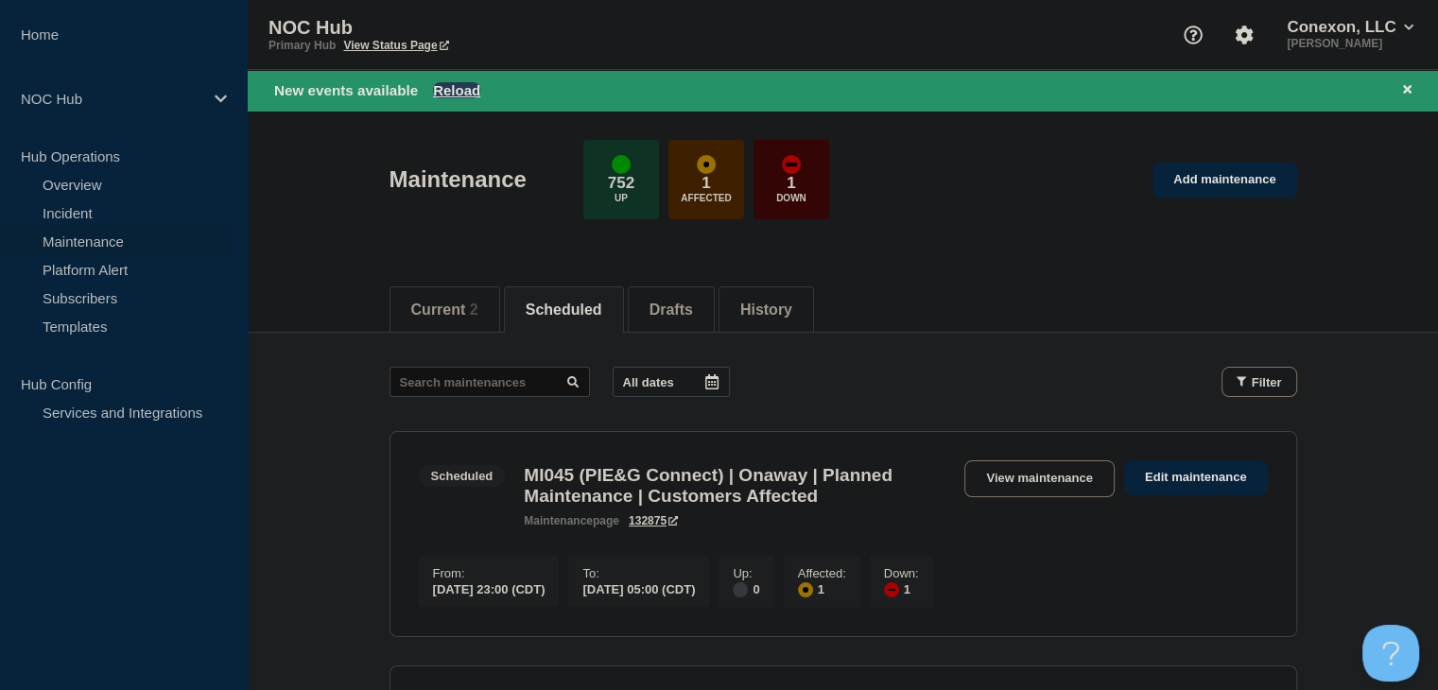
click at [478, 86] on button "Reload" at bounding box center [456, 90] width 47 height 16
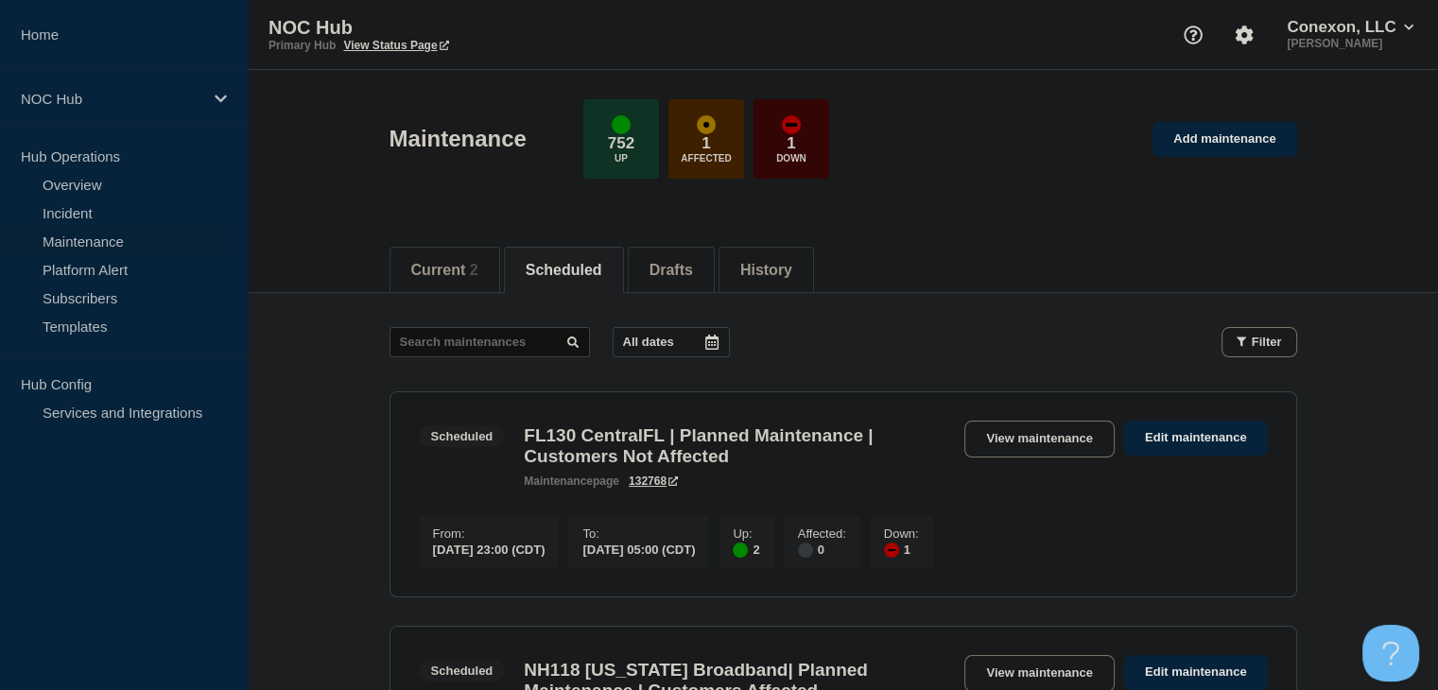
scroll to position [189, 0]
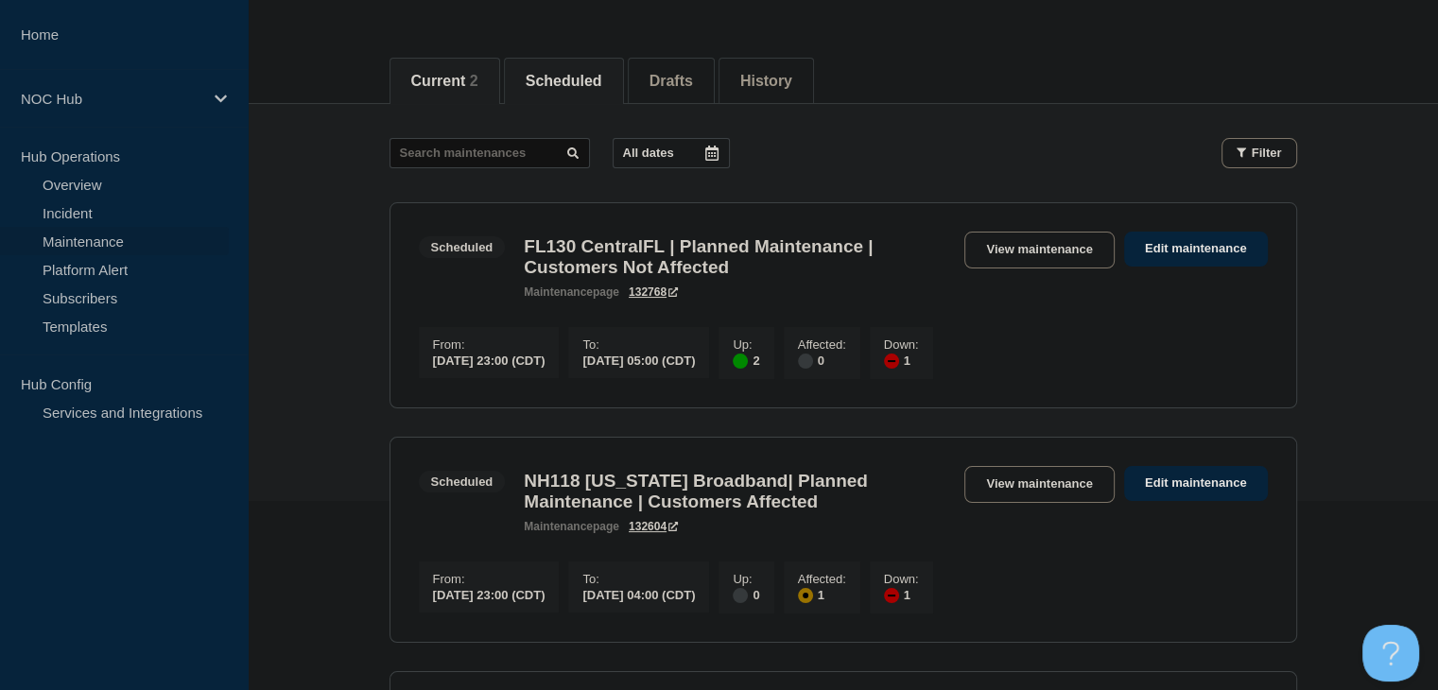
click at [427, 81] on button "Current 2" at bounding box center [444, 81] width 67 height 17
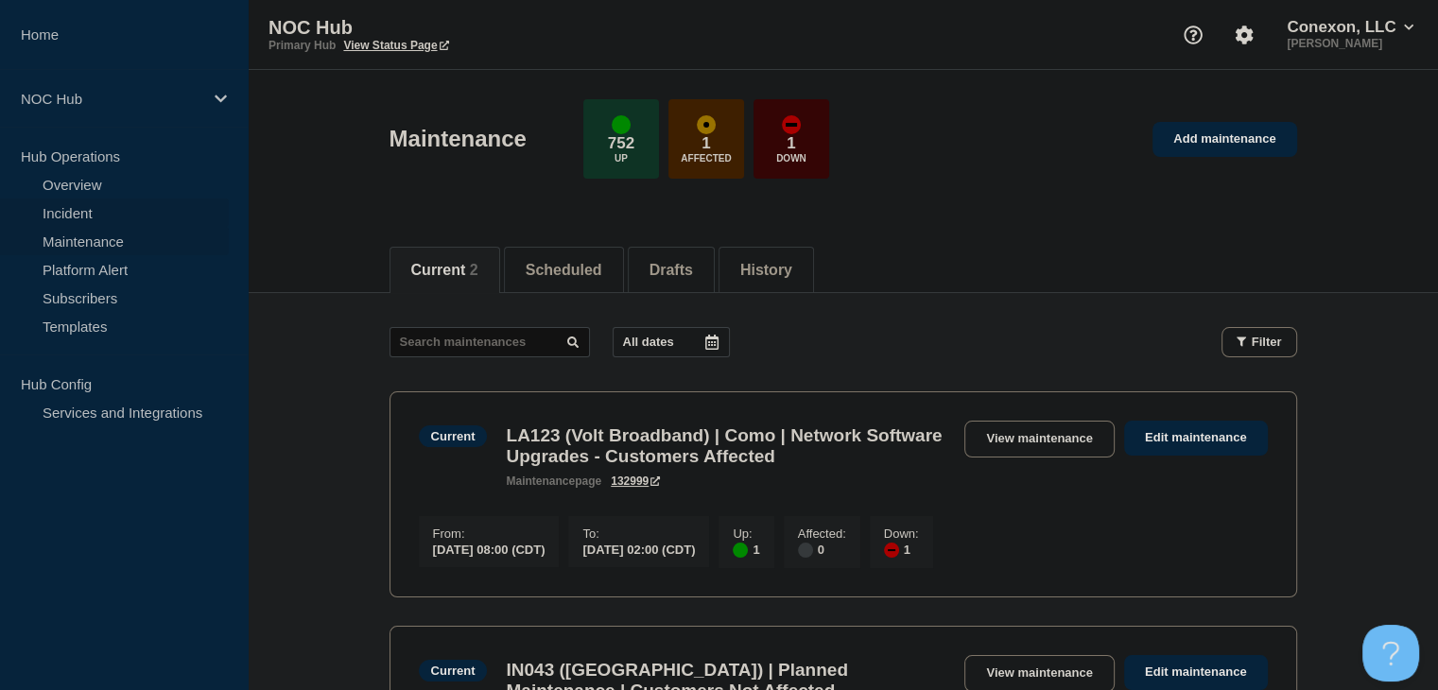
click at [66, 213] on link "Incident" at bounding box center [114, 213] width 229 height 28
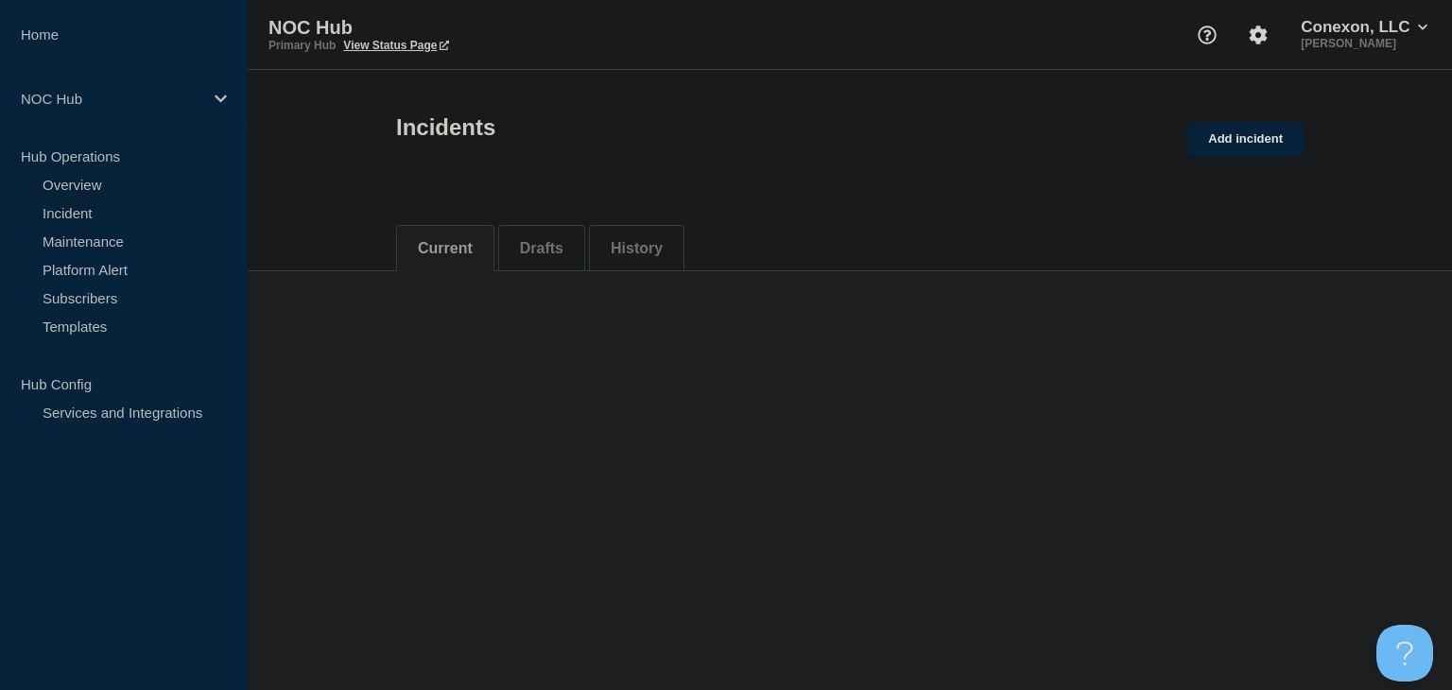
click at [79, 187] on link "Overview" at bounding box center [114, 184] width 229 height 28
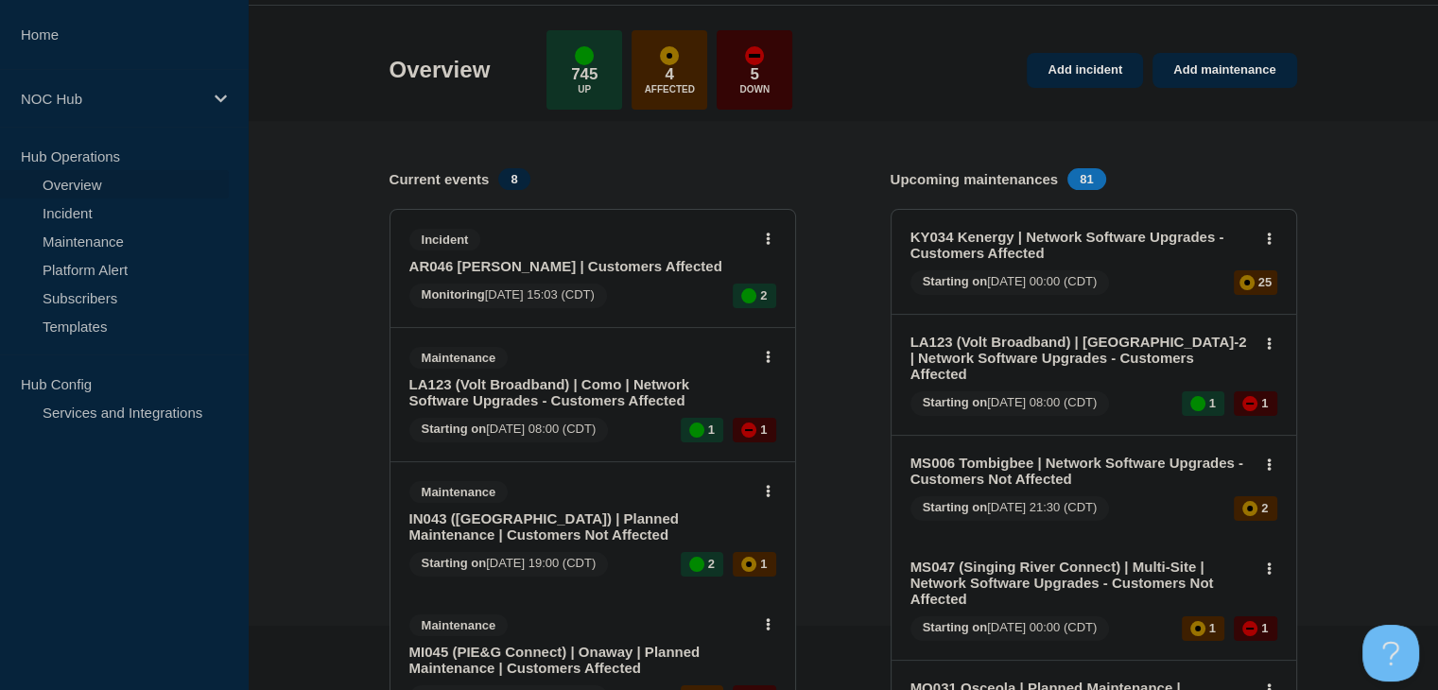
scroll to position [95, 0]
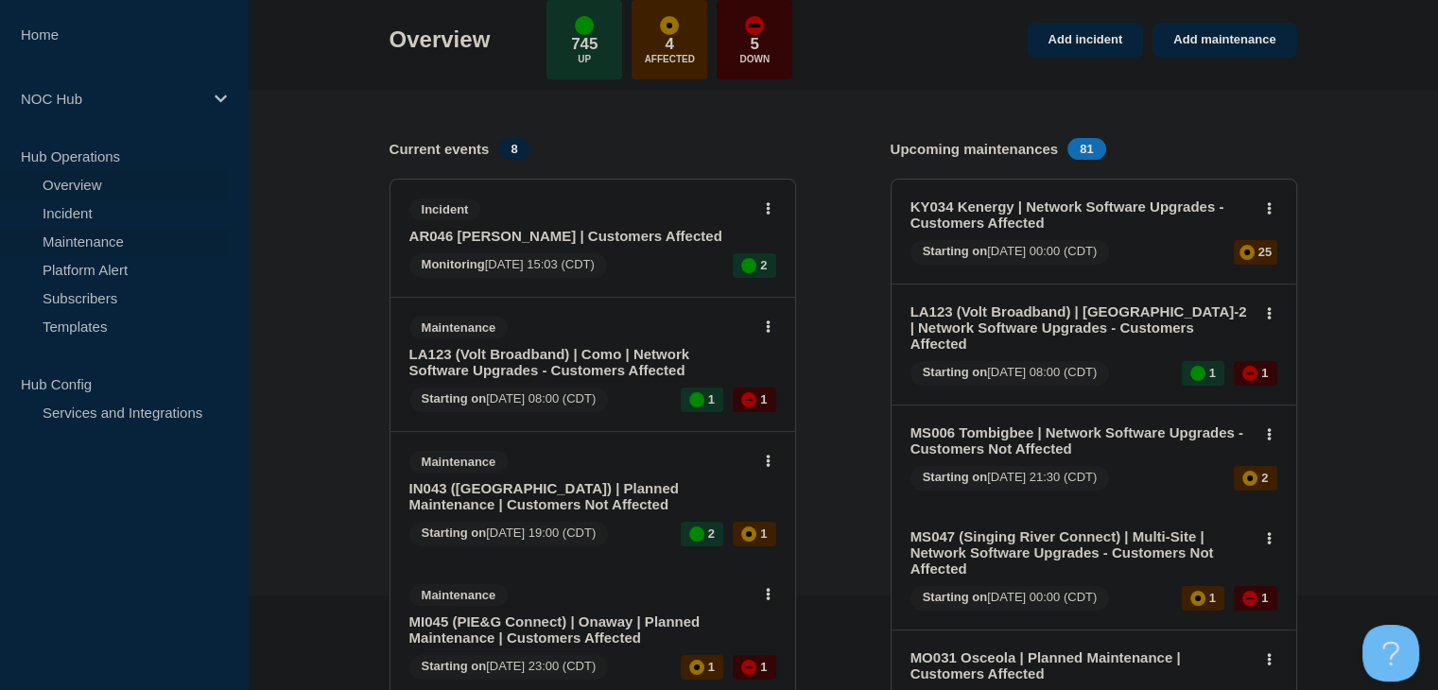
click at [98, 241] on link "Maintenance" at bounding box center [114, 241] width 229 height 28
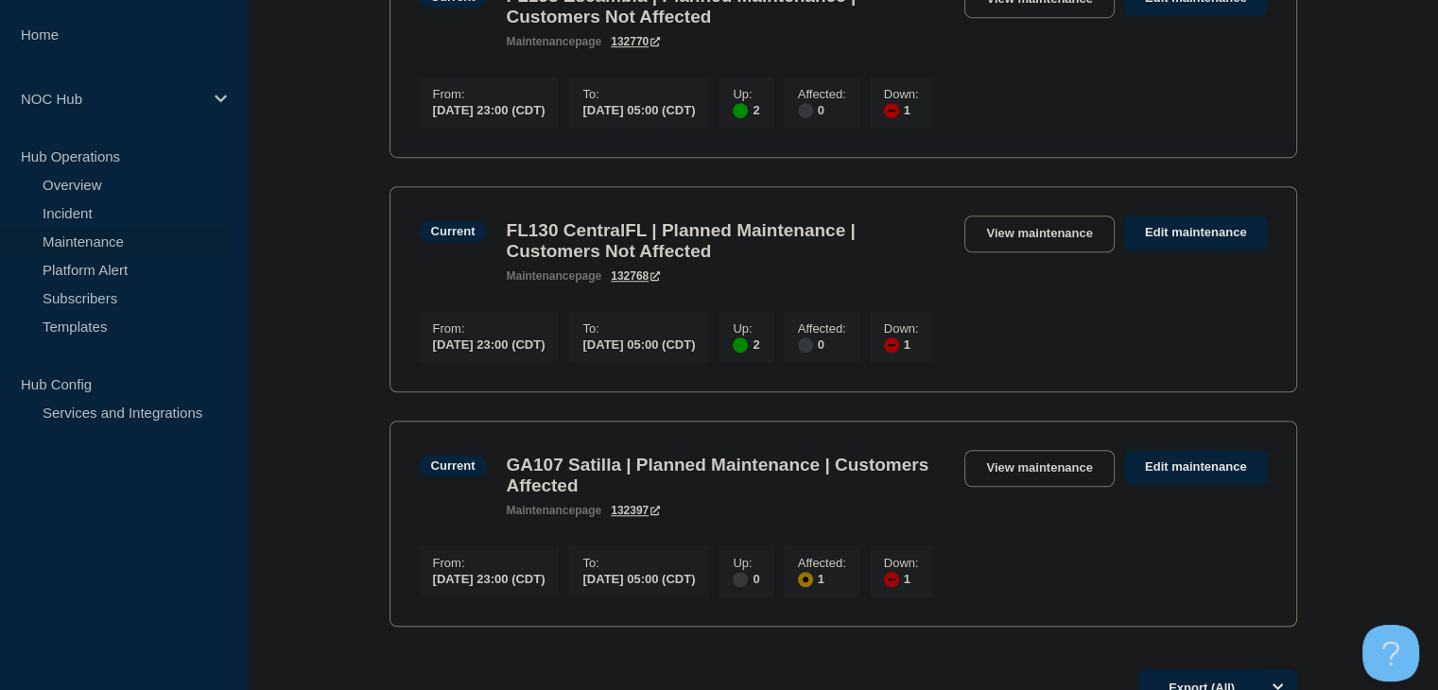
scroll to position [1513, 0]
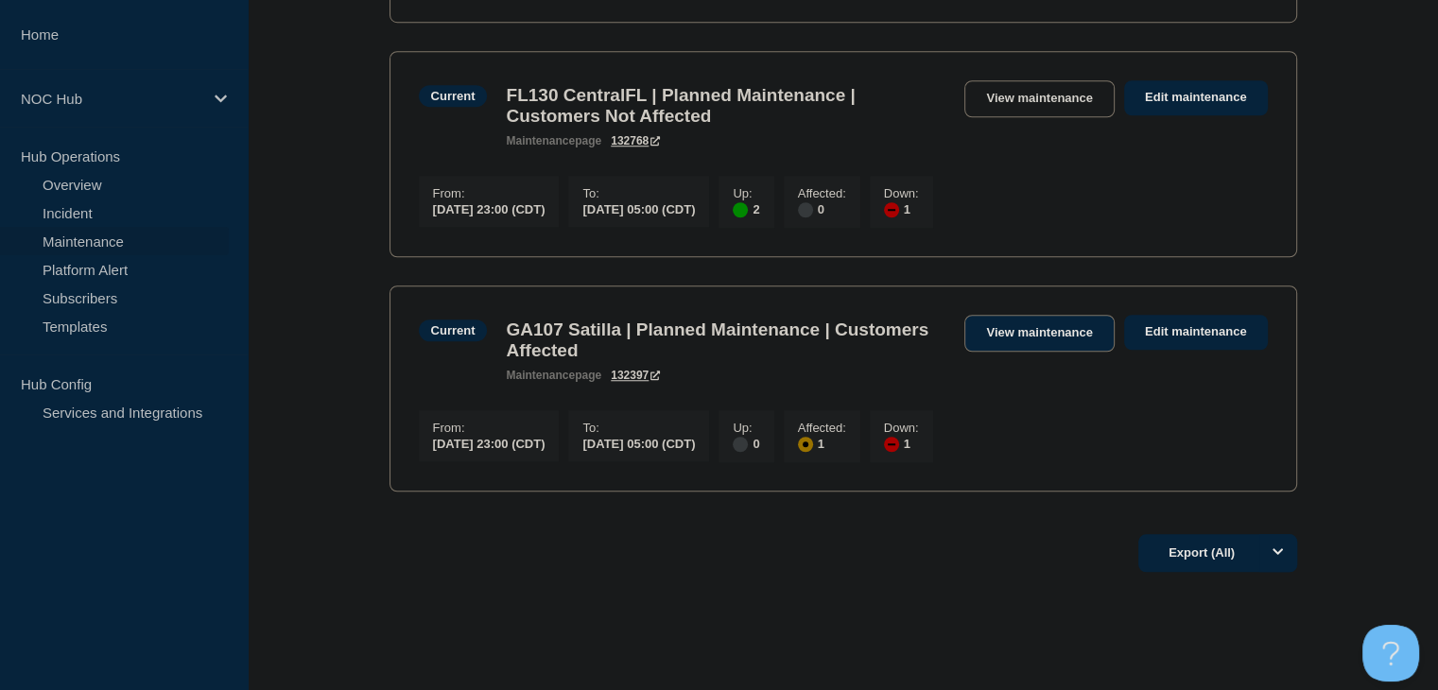
click at [1018, 352] on link "View maintenance" at bounding box center [1038, 333] width 149 height 37
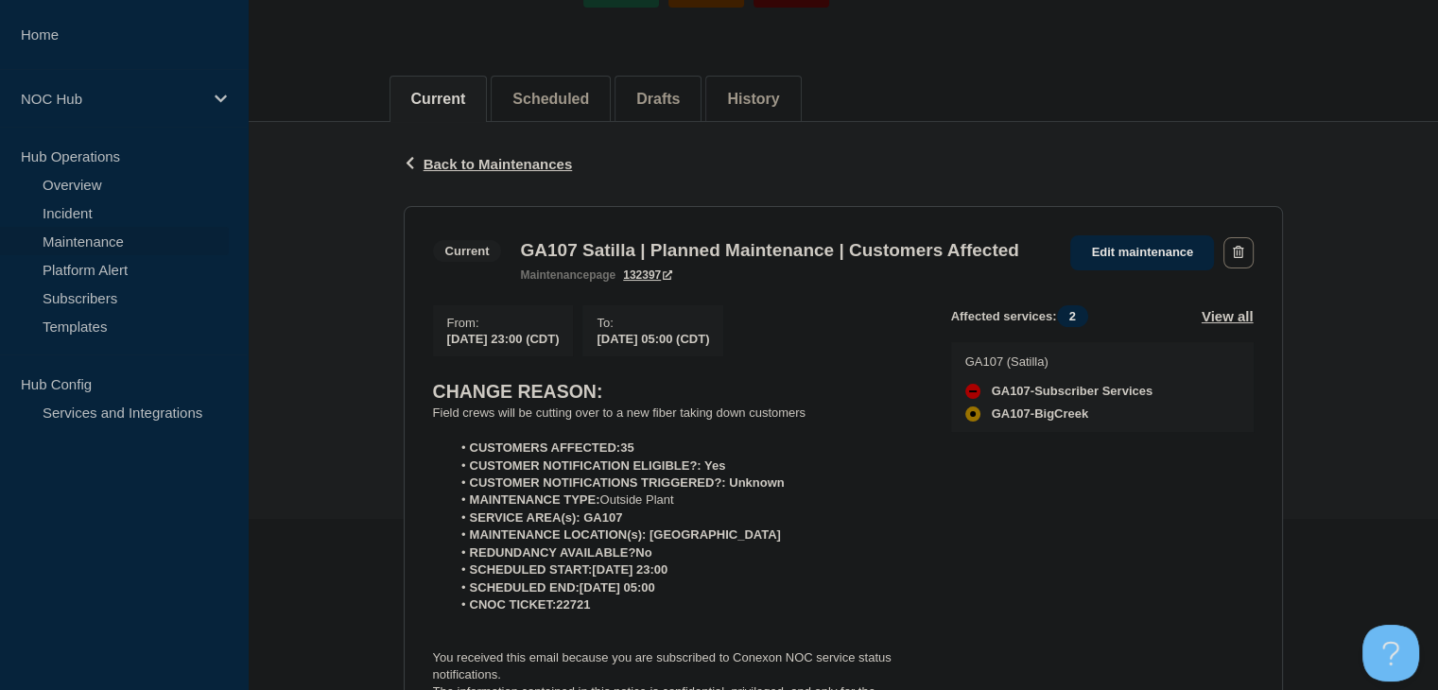
scroll to position [378, 0]
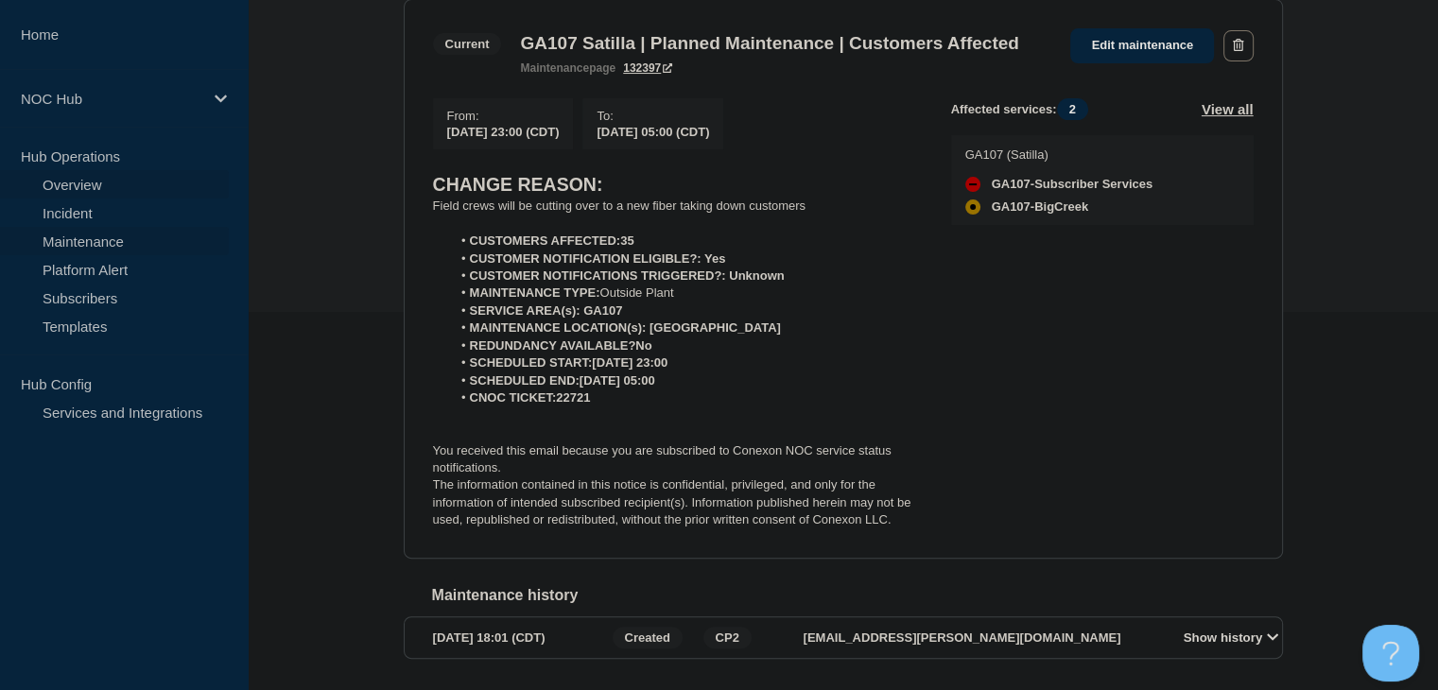
click at [86, 186] on link "Overview" at bounding box center [114, 184] width 229 height 28
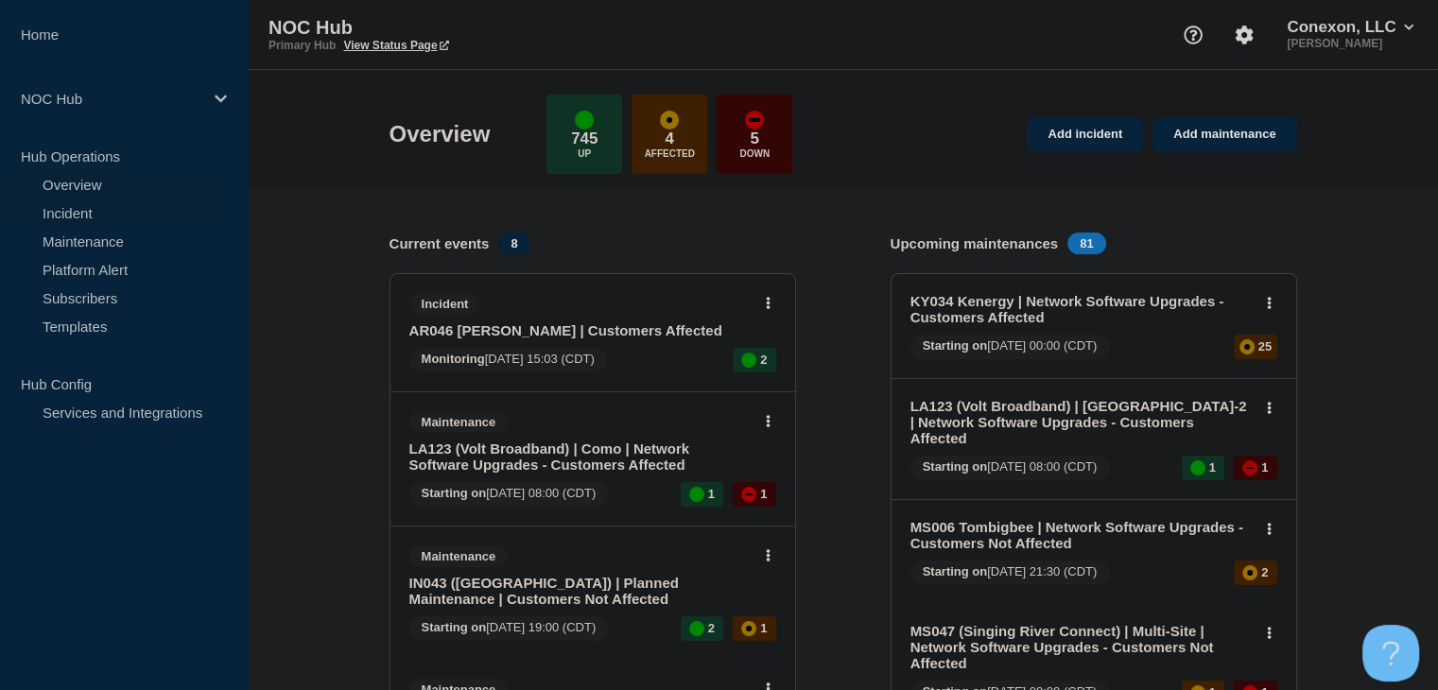
click at [90, 207] on link "Incident" at bounding box center [114, 213] width 229 height 28
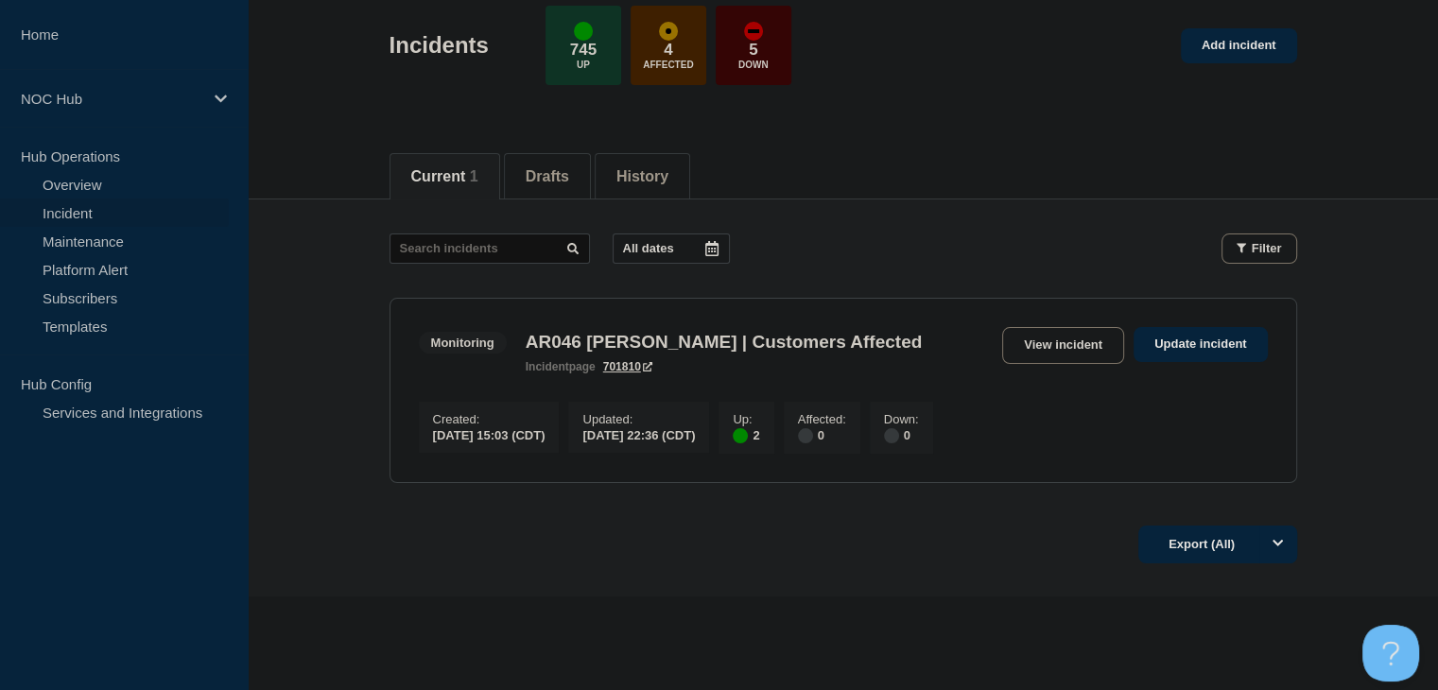
scroll to position [95, 0]
